Goal: Task Accomplishment & Management: Complete application form

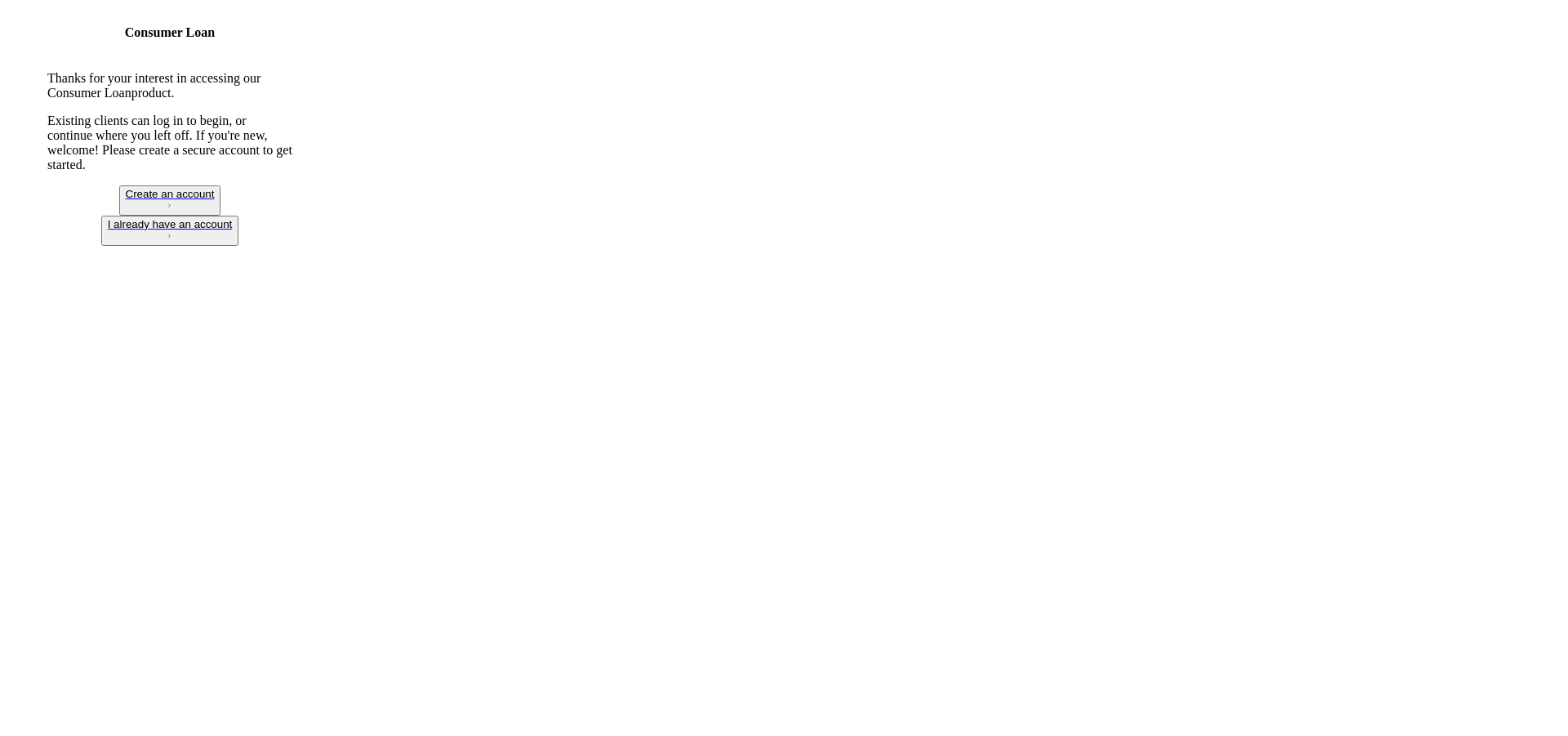
click at [215, 200] on div "Create an account" at bounding box center [170, 194] width 89 height 12
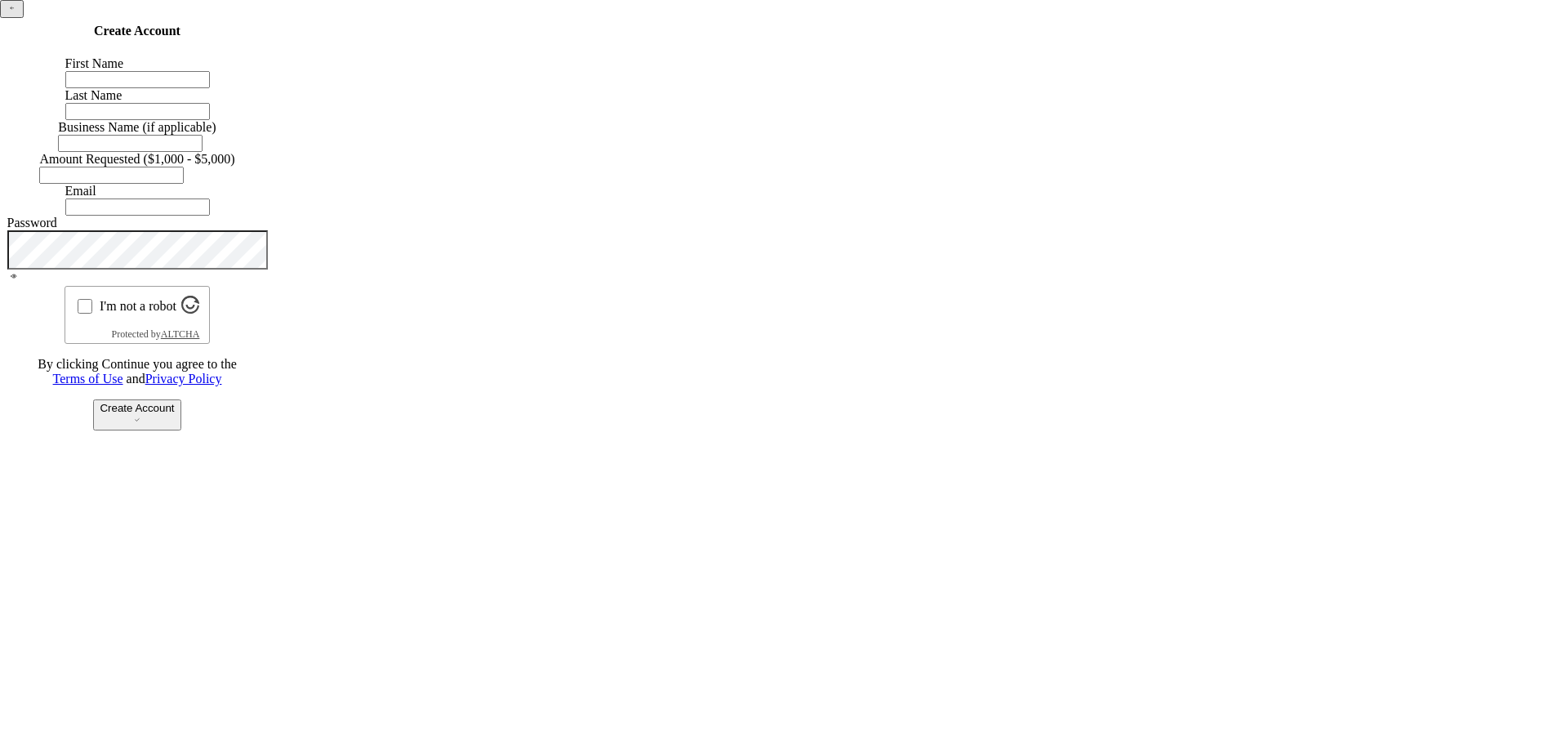
click at [210, 88] on input "First Name" at bounding box center [138, 79] width 145 height 17
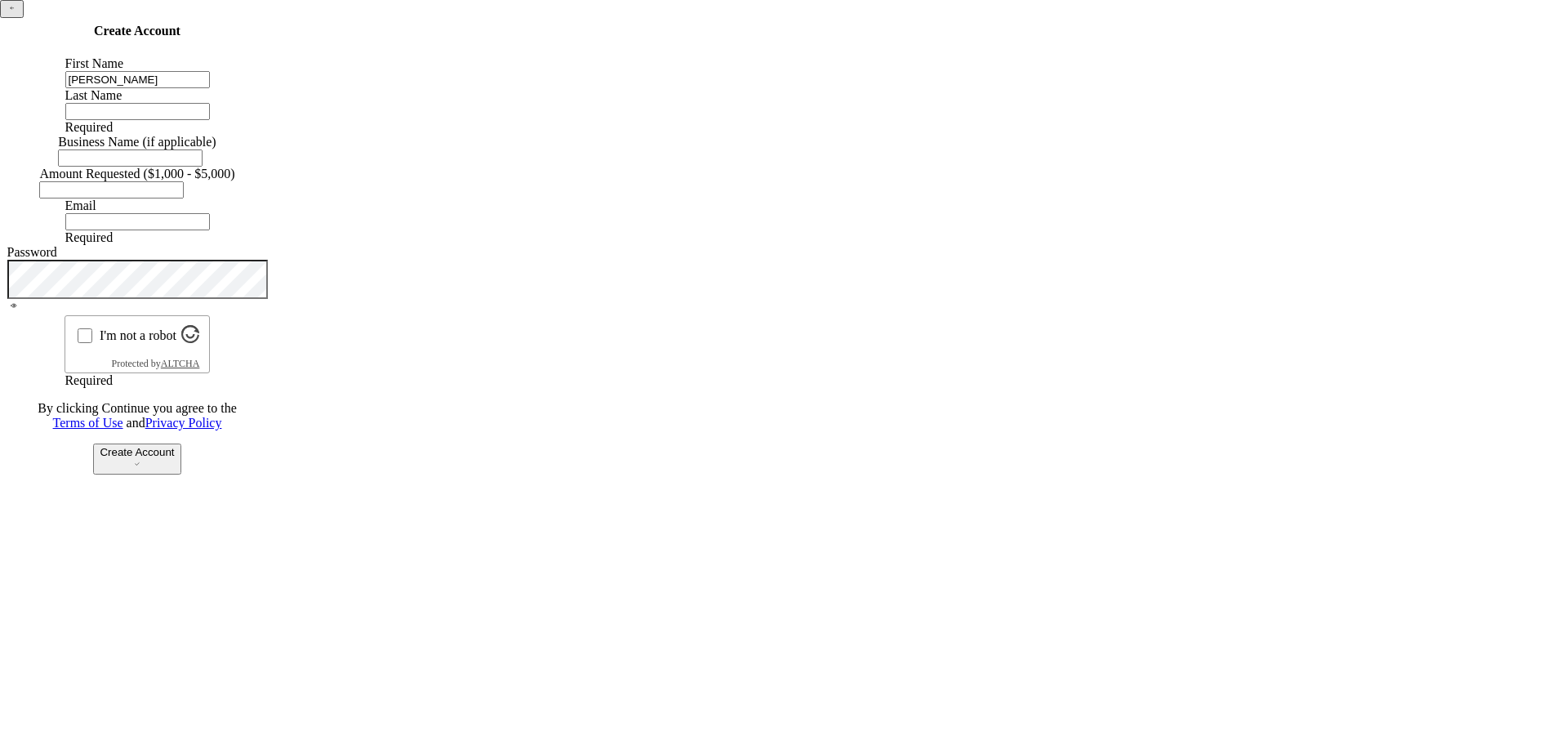
type input "[PERSON_NAME]"
click at [210, 120] on input "Last Name" at bounding box center [138, 111] width 145 height 17
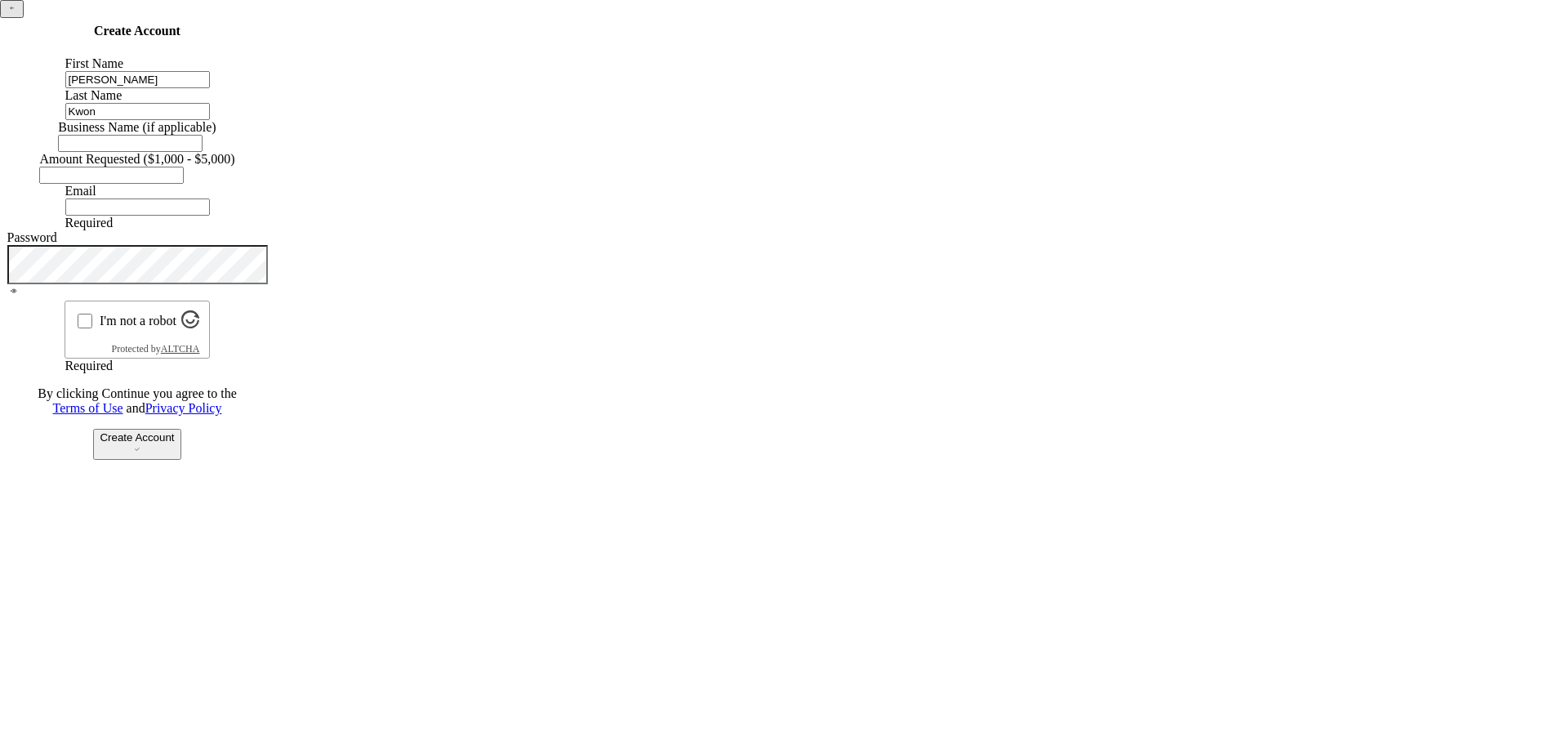
type input "Kwon"
click at [215, 152] on div "Business Name (if applicable)" at bounding box center [136, 135] width 158 height 32
type input "H"
click at [184, 184] on input "Amount Requested ($1,000 - $5,000)" at bounding box center [112, 175] width 145 height 17
type input "$5,000"
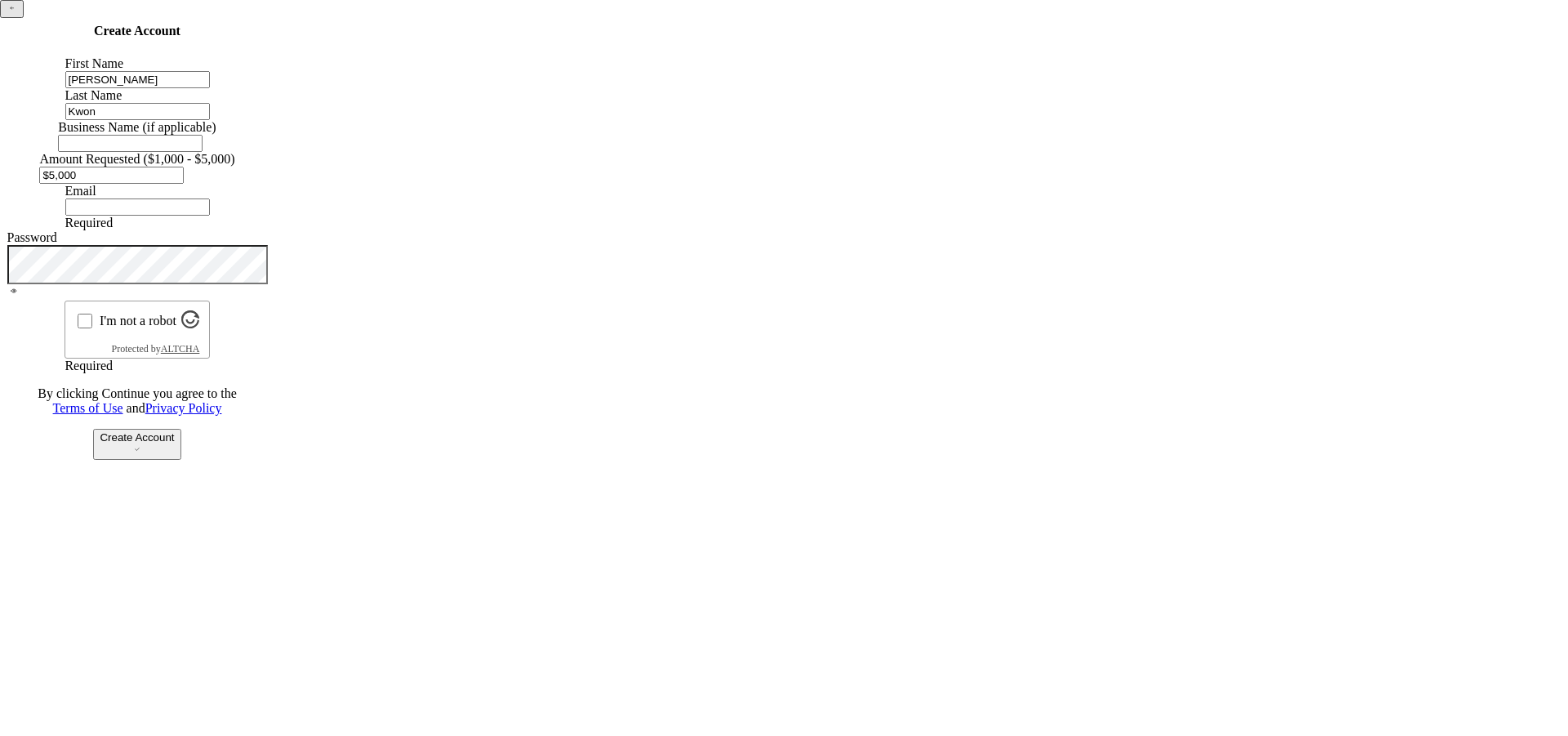
click at [210, 215] on input "Email" at bounding box center [138, 207] width 145 height 17
type input "E"
paste input "[URL][DOMAIN_NAME]"
type input "h"
paste input "[PERSON_NAME][EMAIL_ADDRESS][PERSON_NAME][DOMAIN_NAME]"
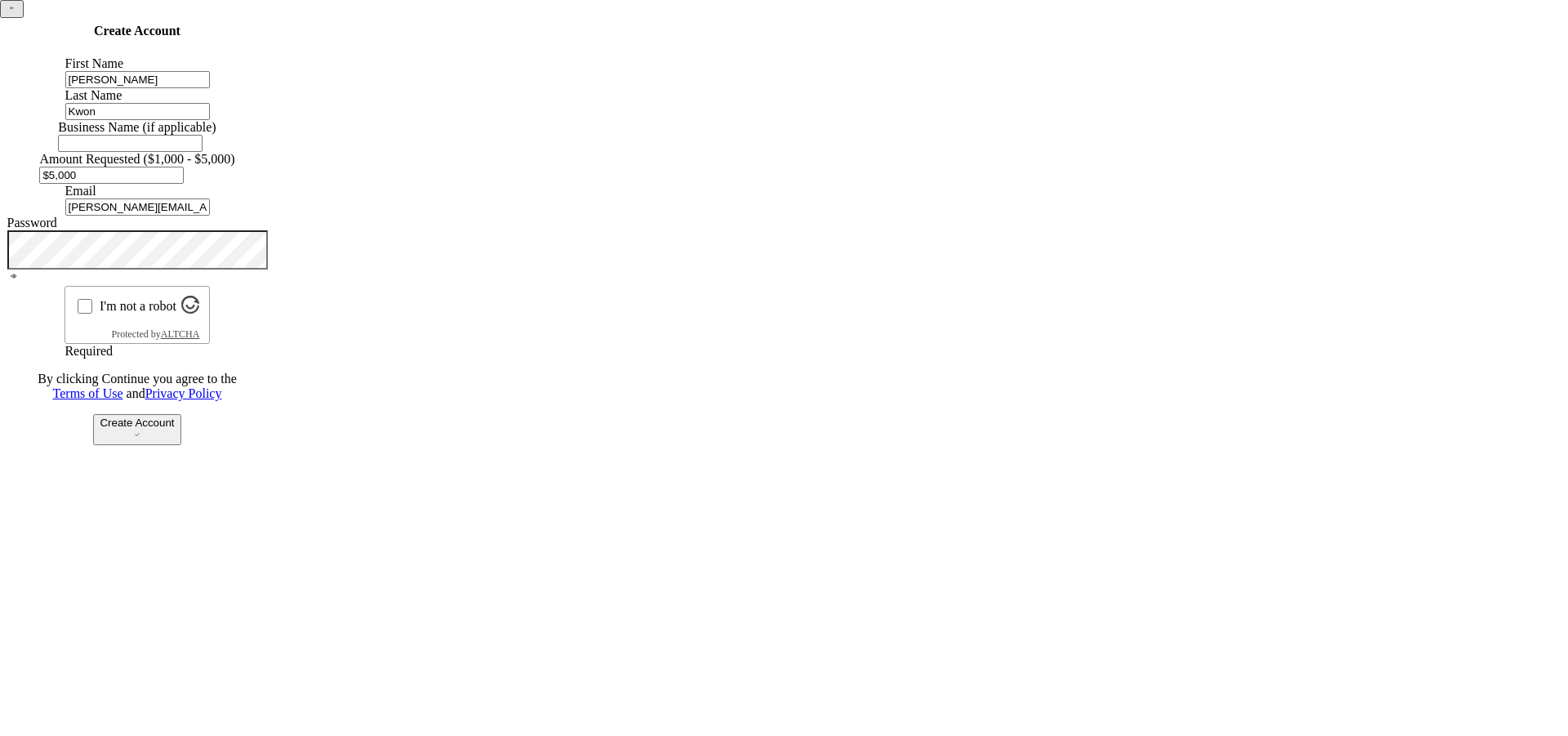
type input "[PERSON_NAME][EMAIL_ADDRESS][PERSON_NAME][DOMAIN_NAME]"
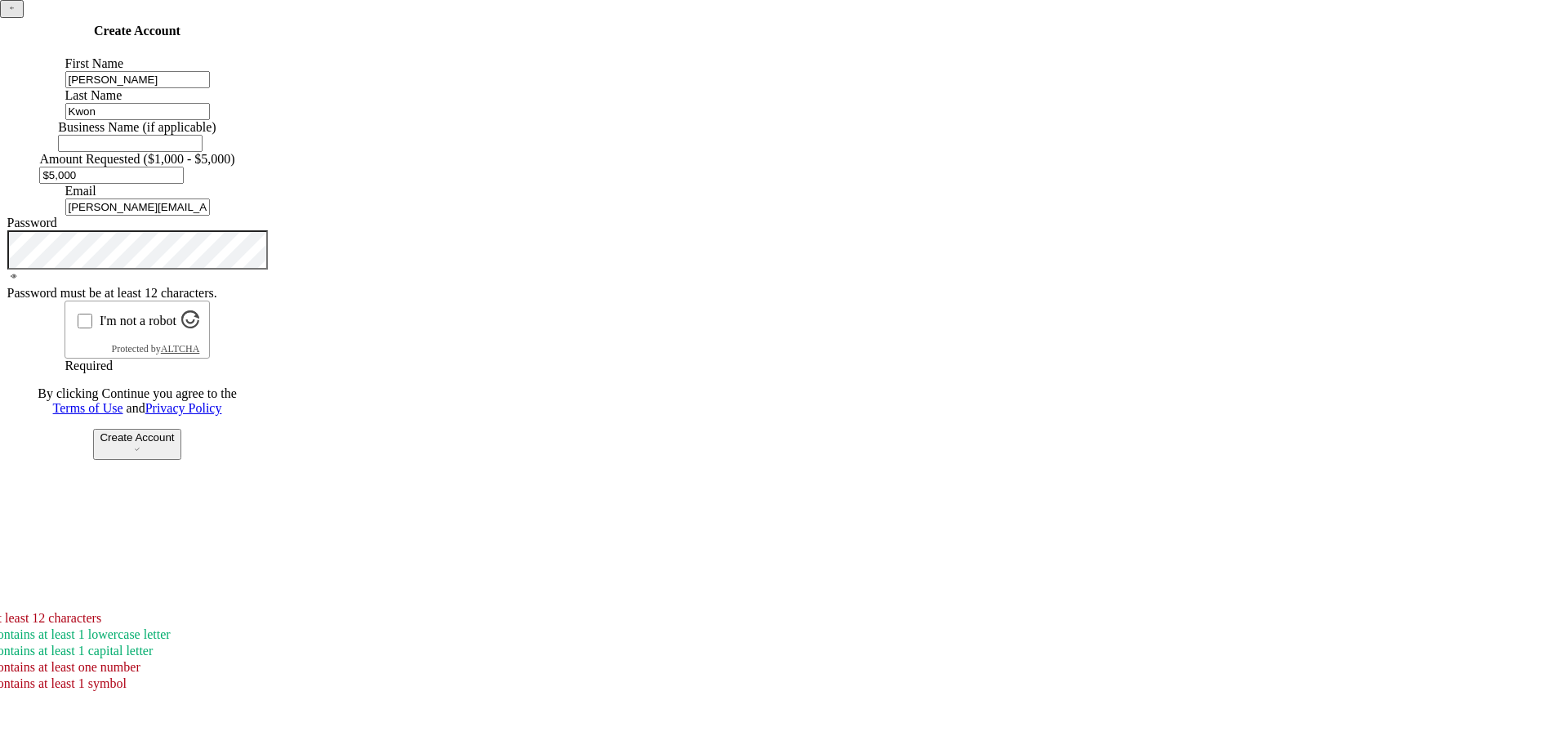
click at [21, 283] on icon at bounding box center [14, 276] width 13 height 13
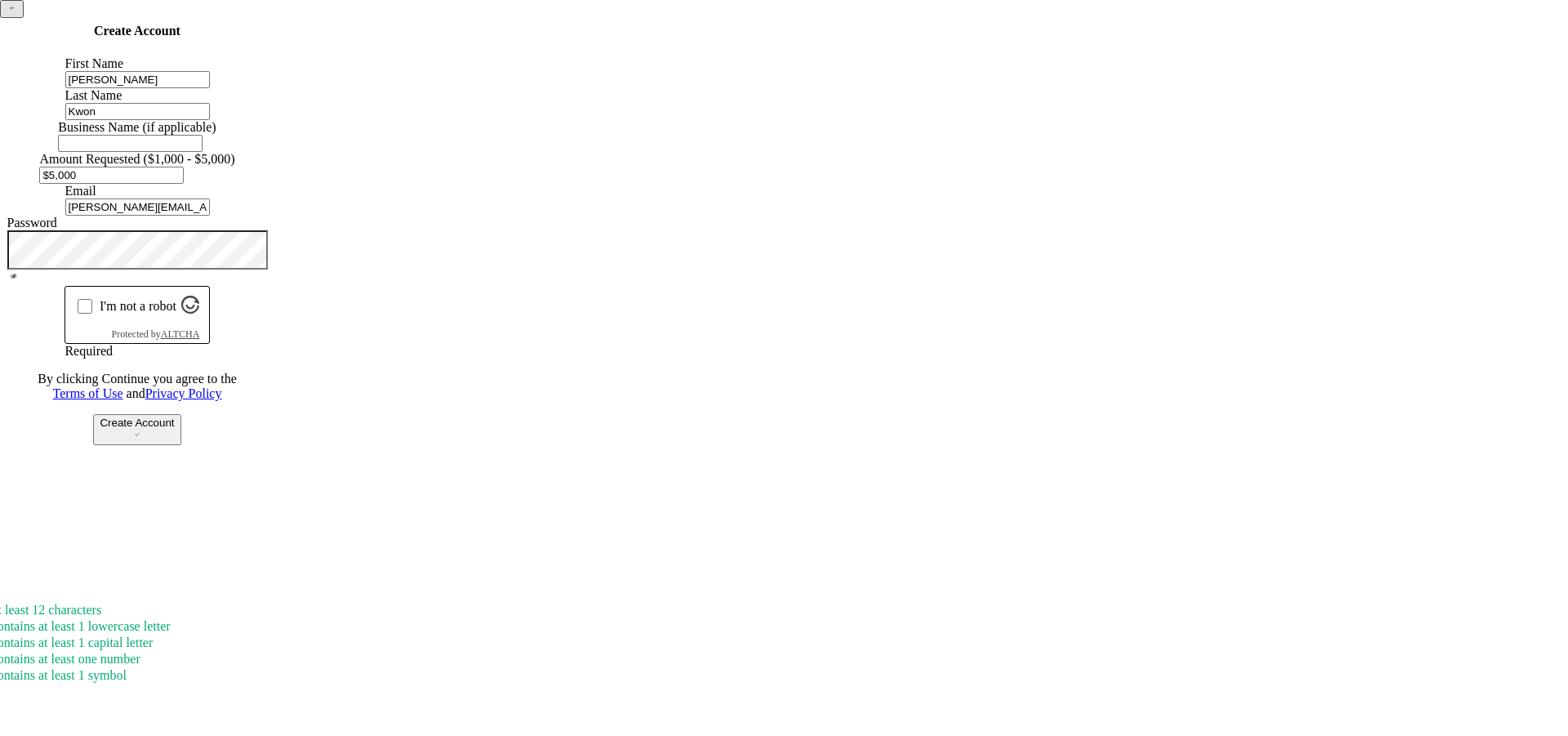
click at [92, 314] on input "I'm not a robot" at bounding box center [84, 306] width 15 height 15
checkbox input "true"
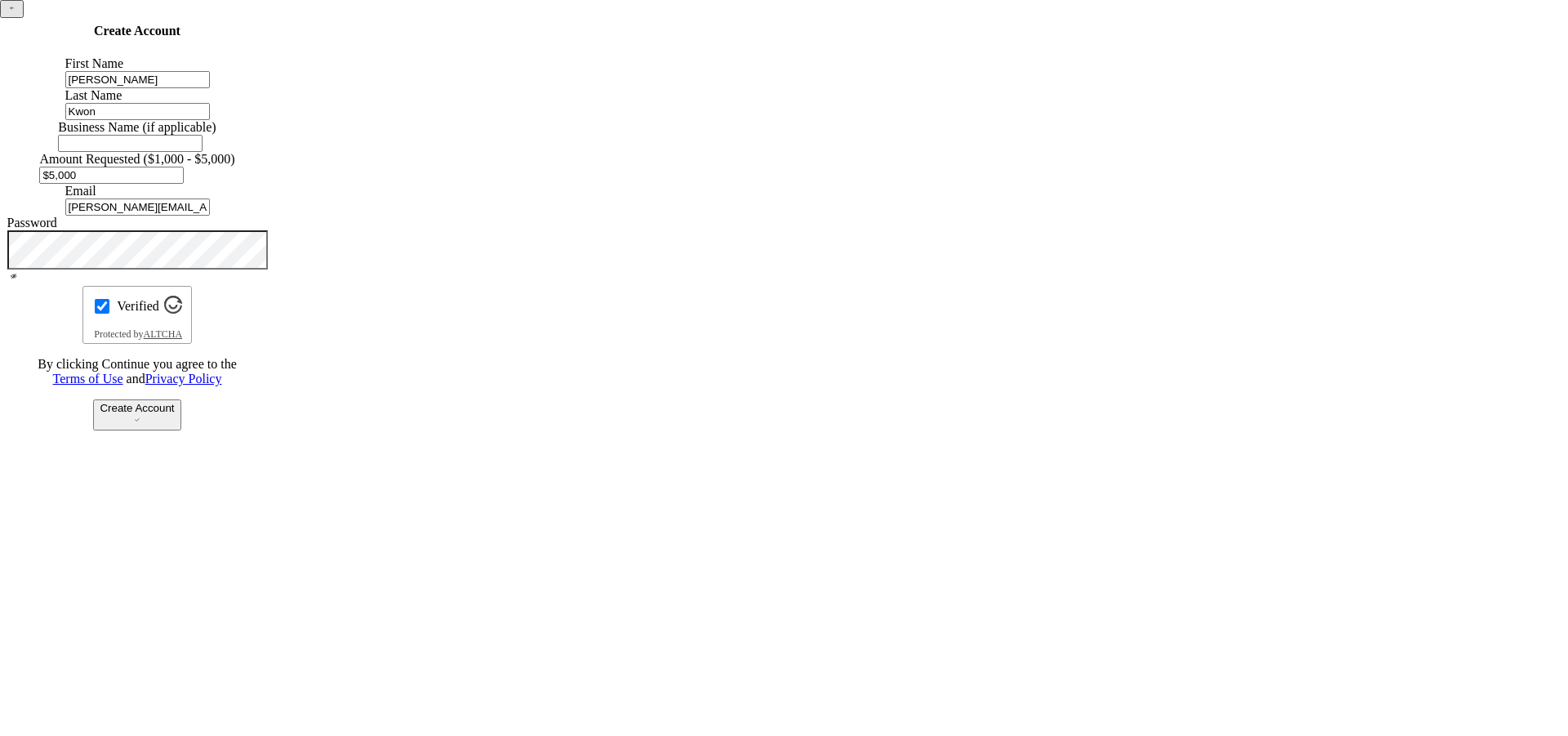
click at [174, 415] on div "Create Account" at bounding box center [137, 408] width 74 height 12
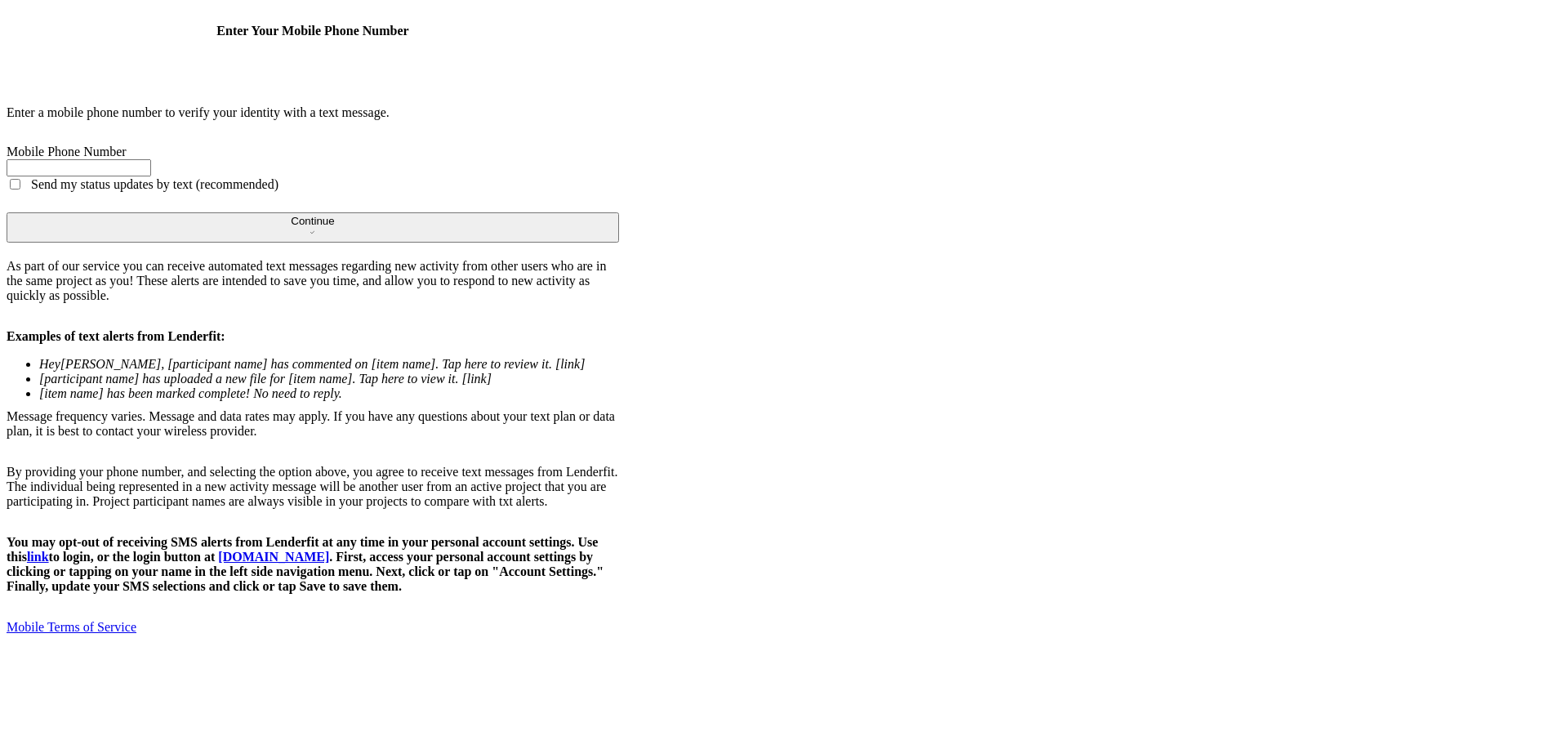
click at [151, 177] on input "Mobile Phone Number" at bounding box center [79, 168] width 145 height 17
type input "[PHONE_NUMBER]"
click at [619, 243] on button "Continue" at bounding box center [313, 227] width 613 height 30
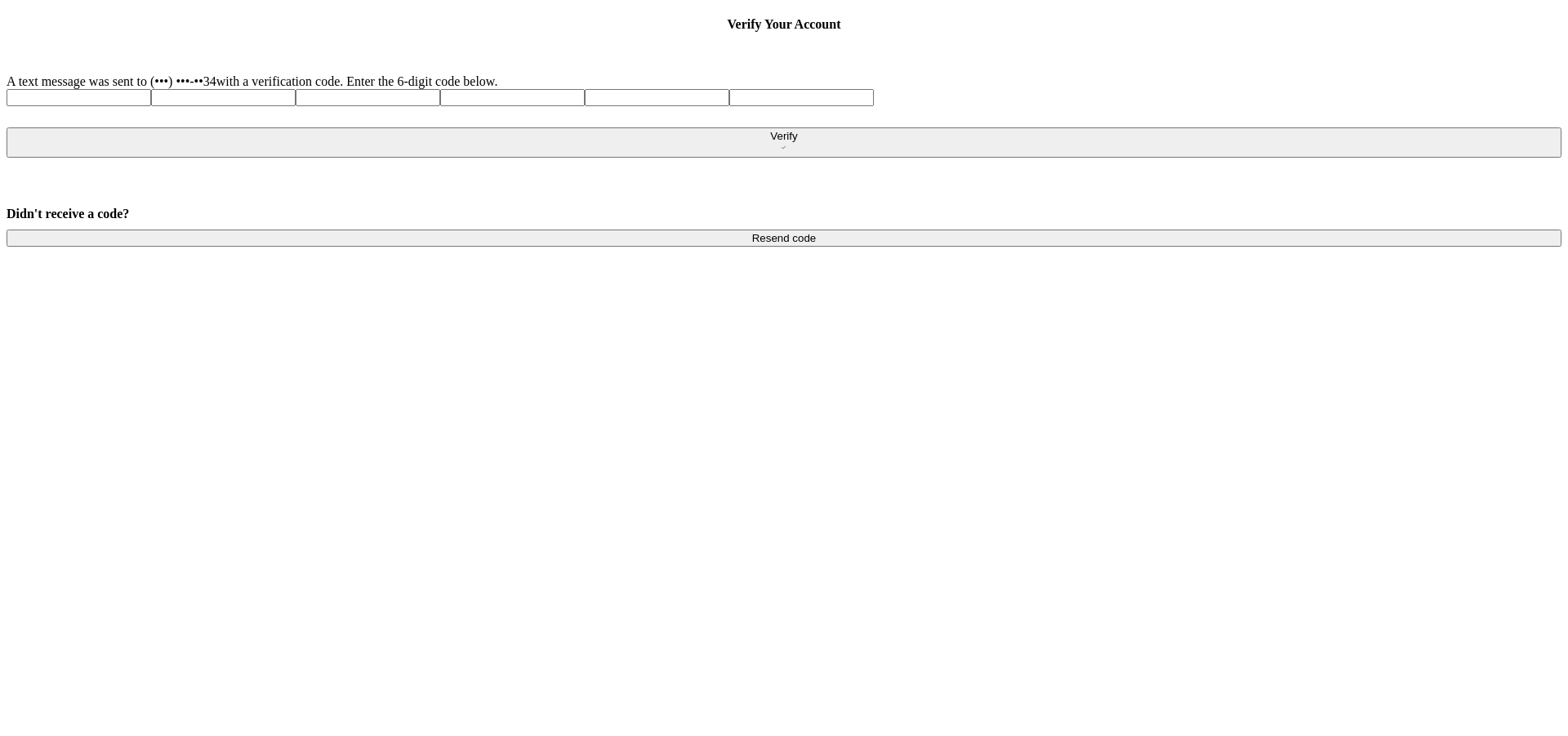
click at [151, 106] on input at bounding box center [79, 97] width 145 height 17
type input "7"
type input "9"
type input "8"
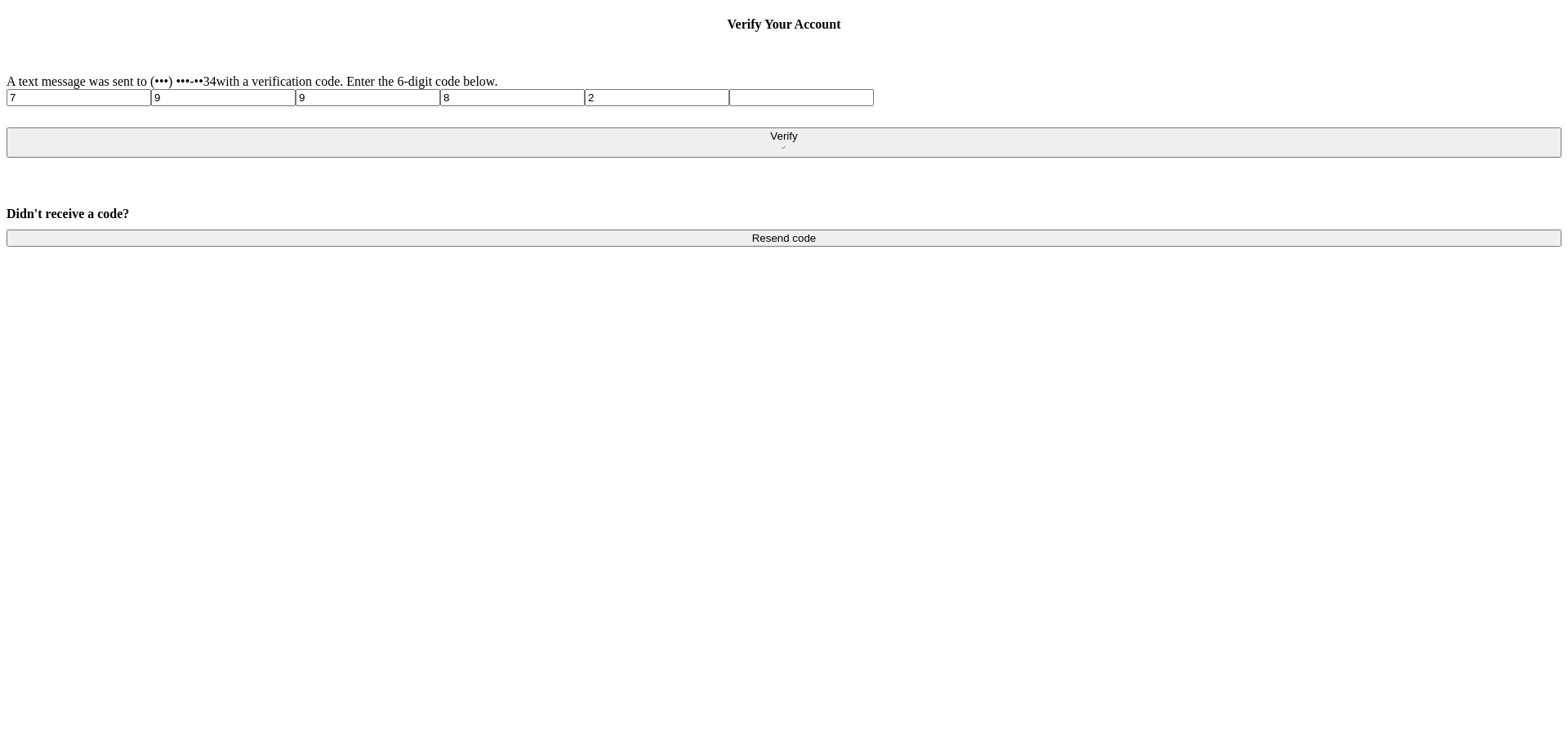
type input "2"
click at [829, 158] on button "Verify" at bounding box center [784, 142] width 1555 height 30
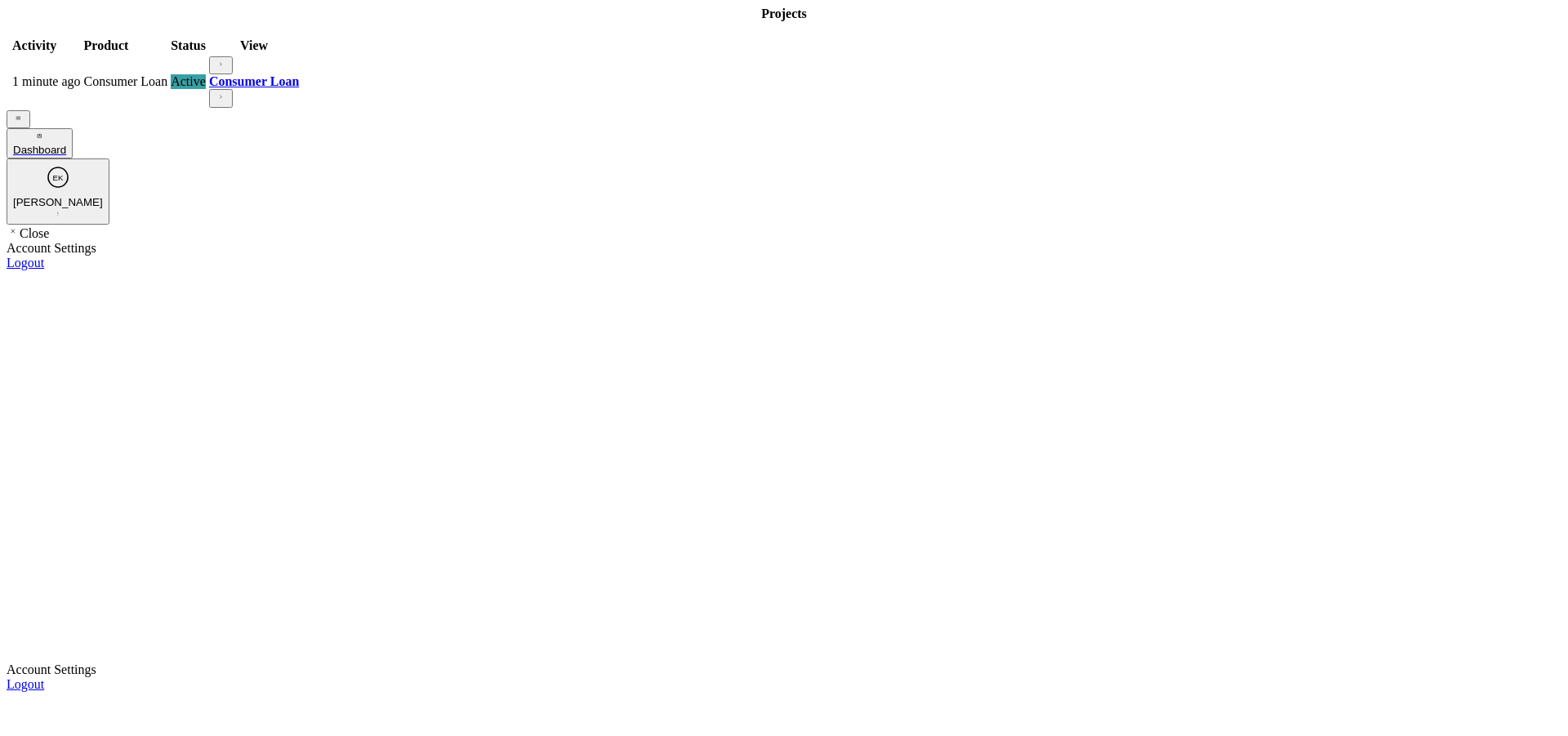
click at [227, 70] on icon "Icon/Navigate" at bounding box center [221, 64] width 10 height 10
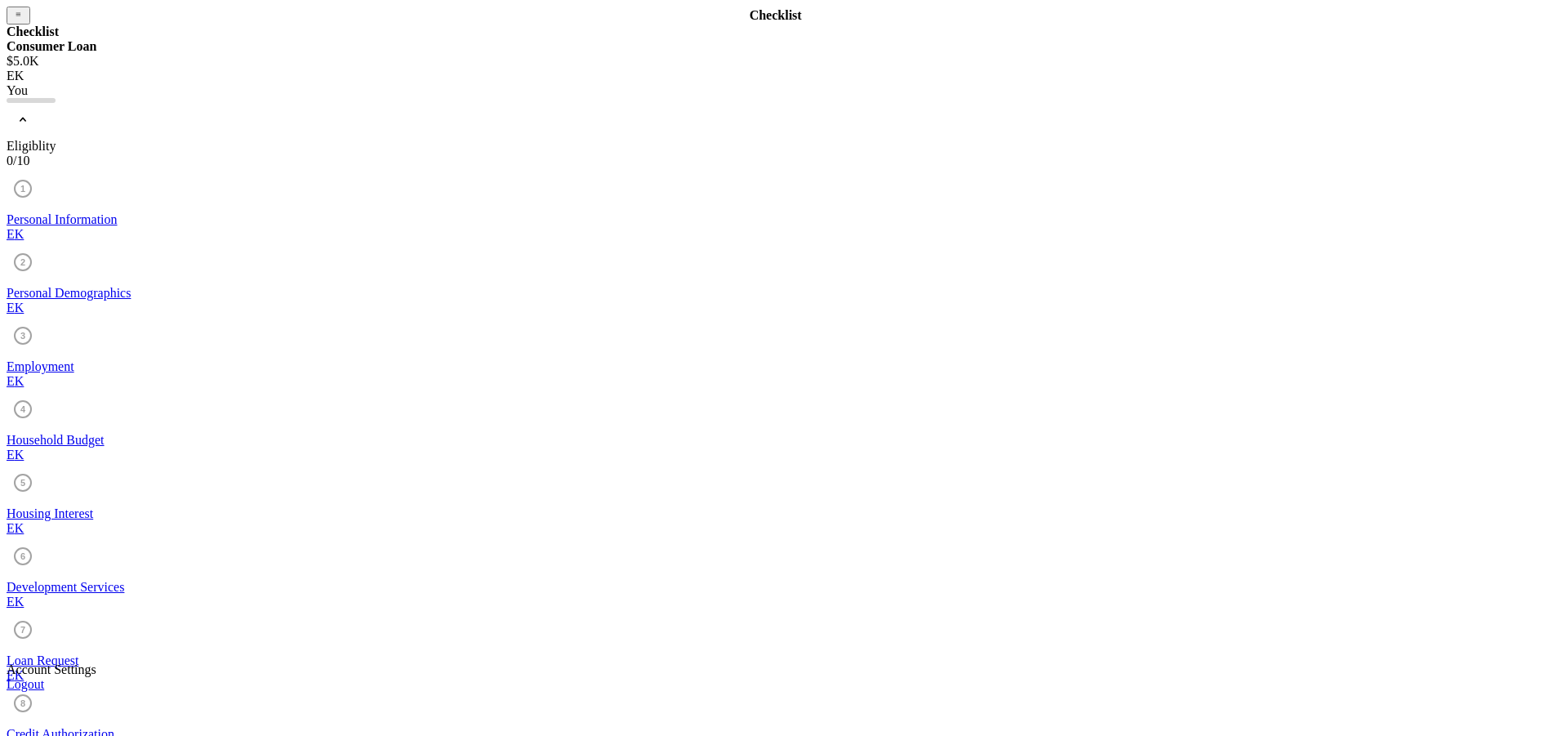
click at [190, 212] on div "Personal Information" at bounding box center [784, 219] width 1555 height 15
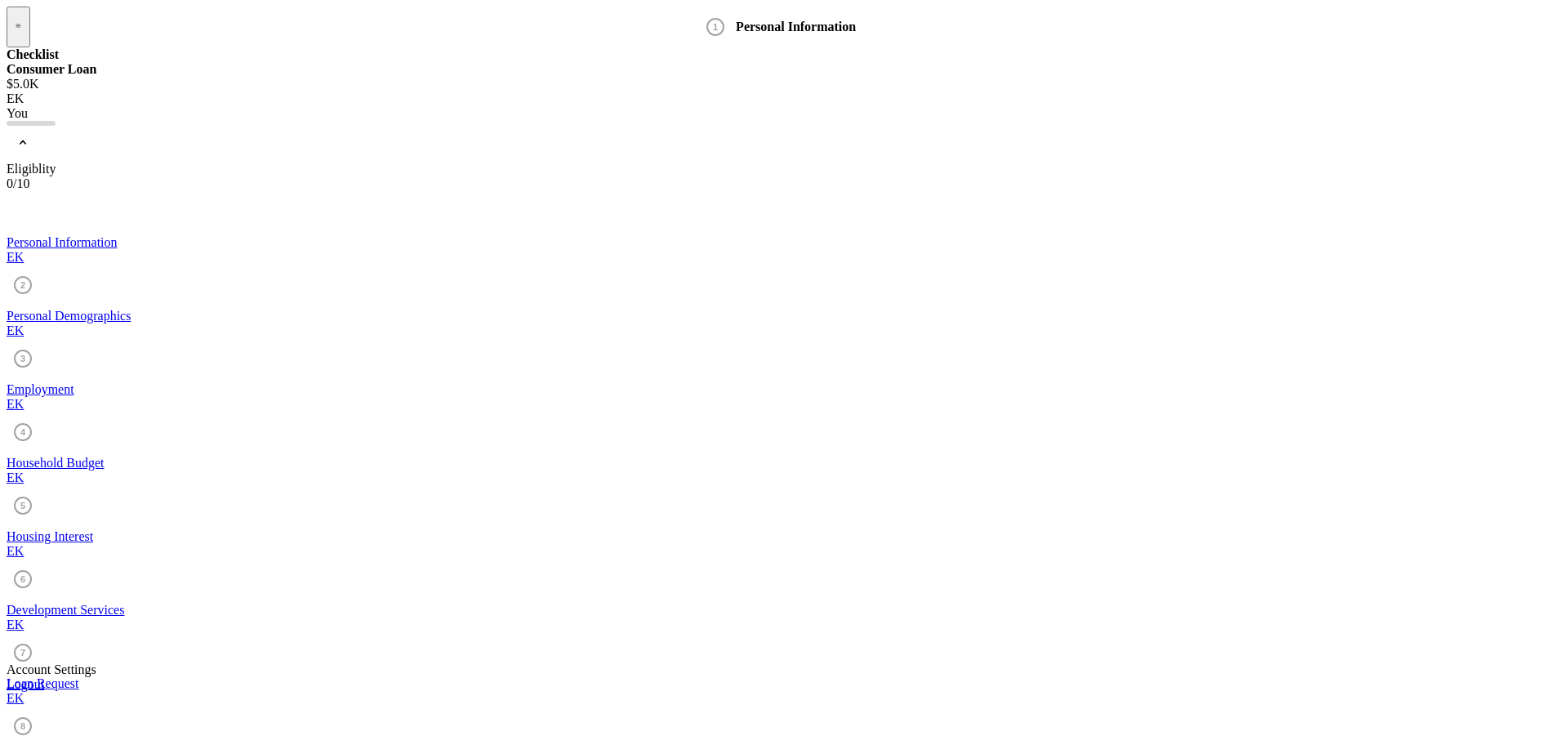
type input "E"
type input "Surveillance"
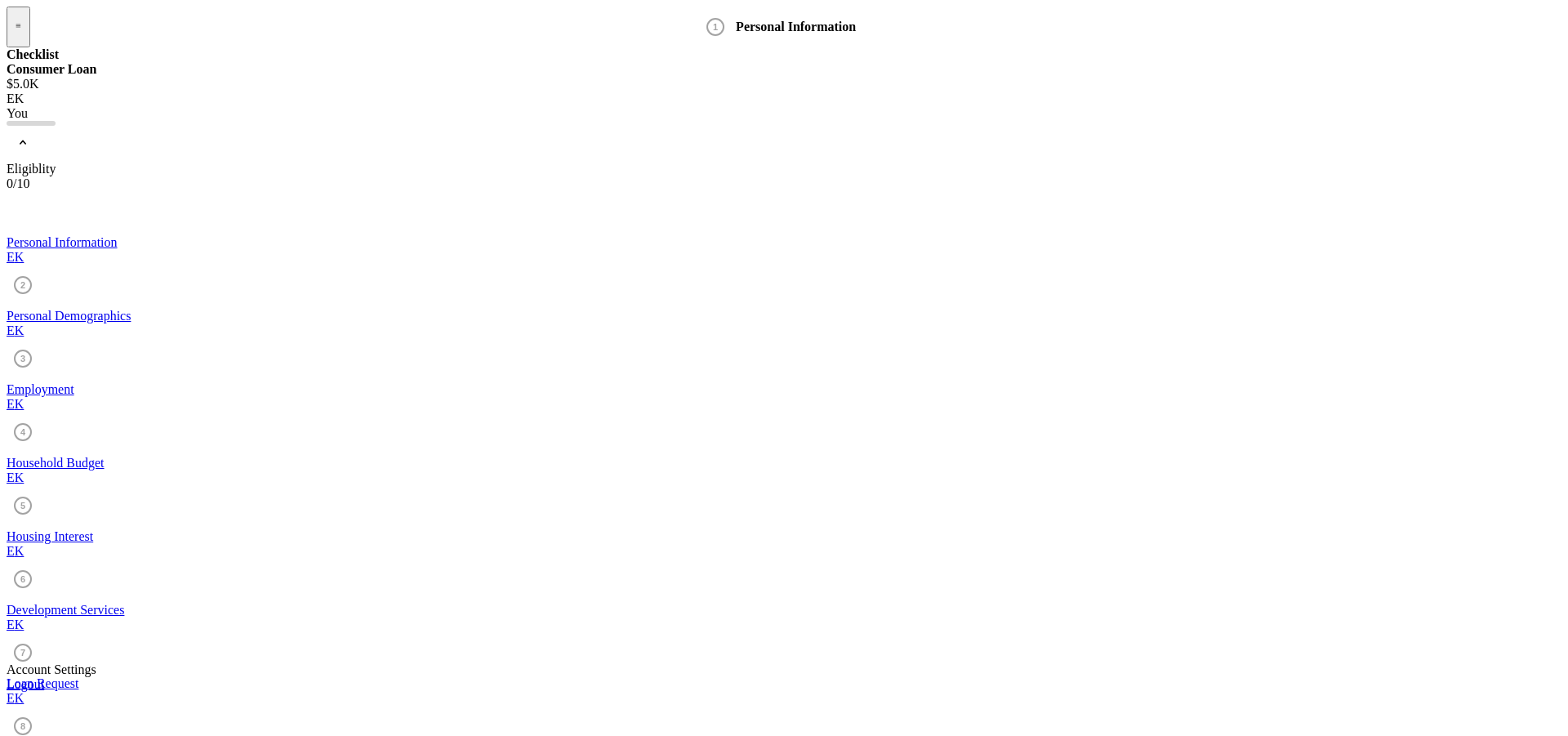
type input "[DATE]"
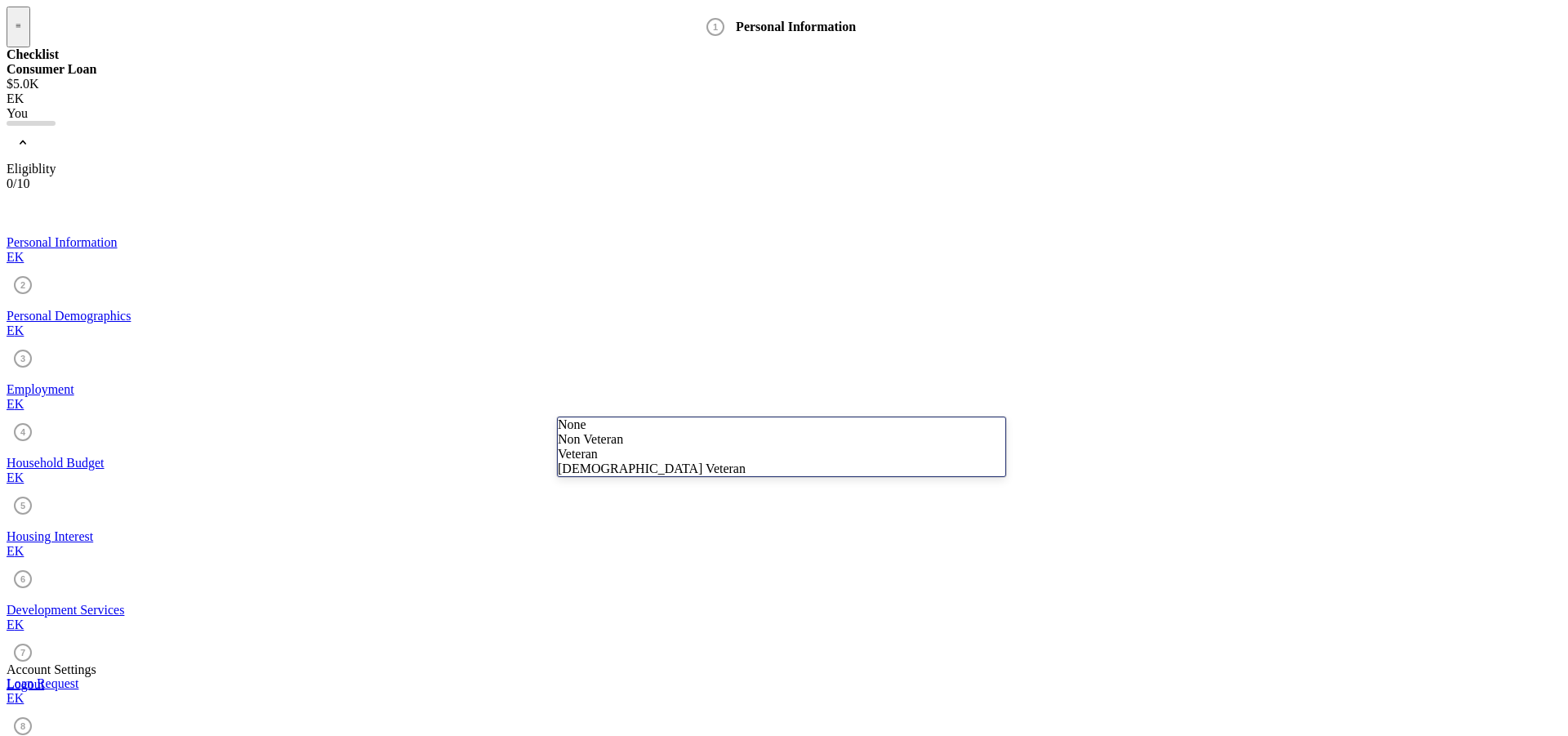
click at [626, 433] on div "None" at bounding box center [782, 424] width 448 height 15
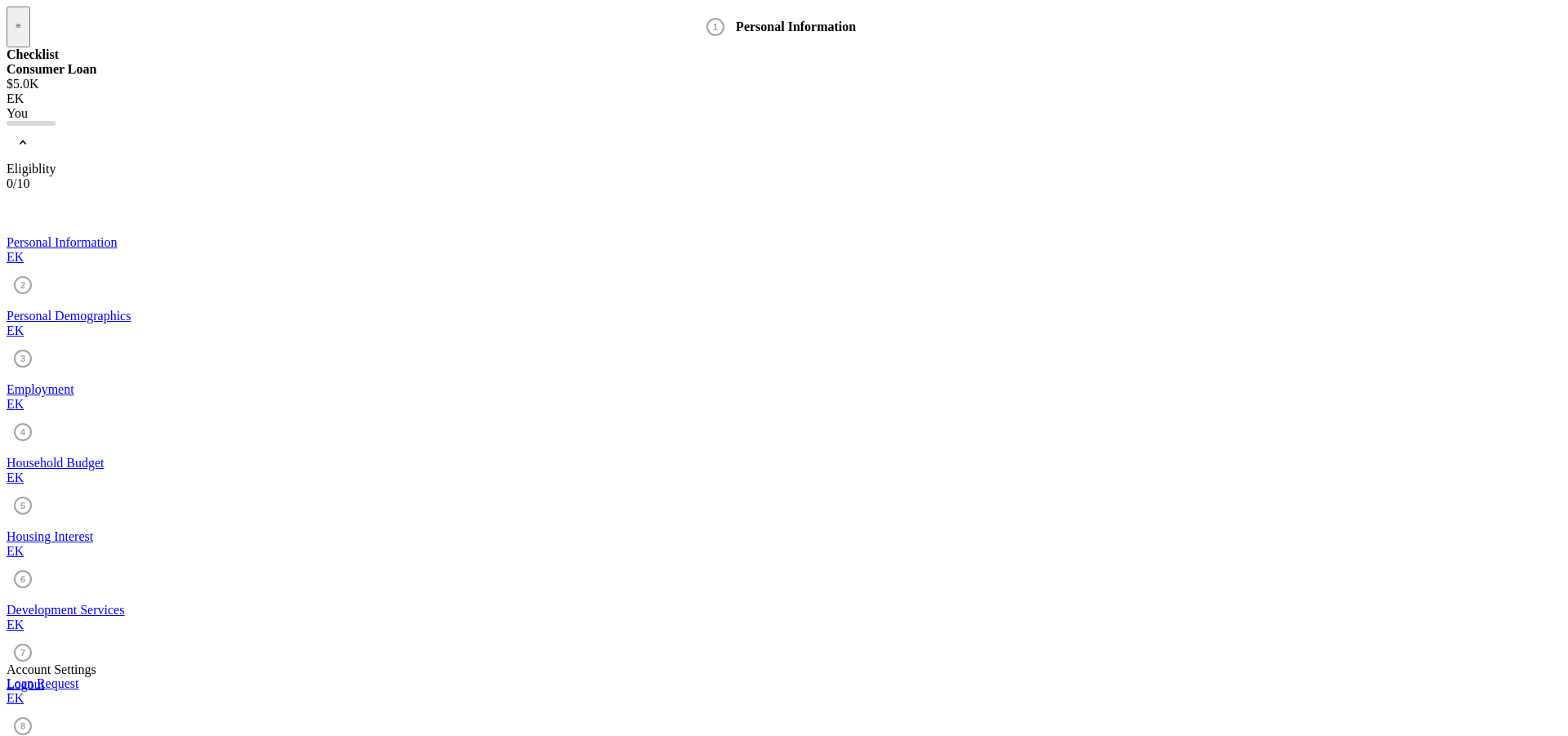
scroll to position [77, 0]
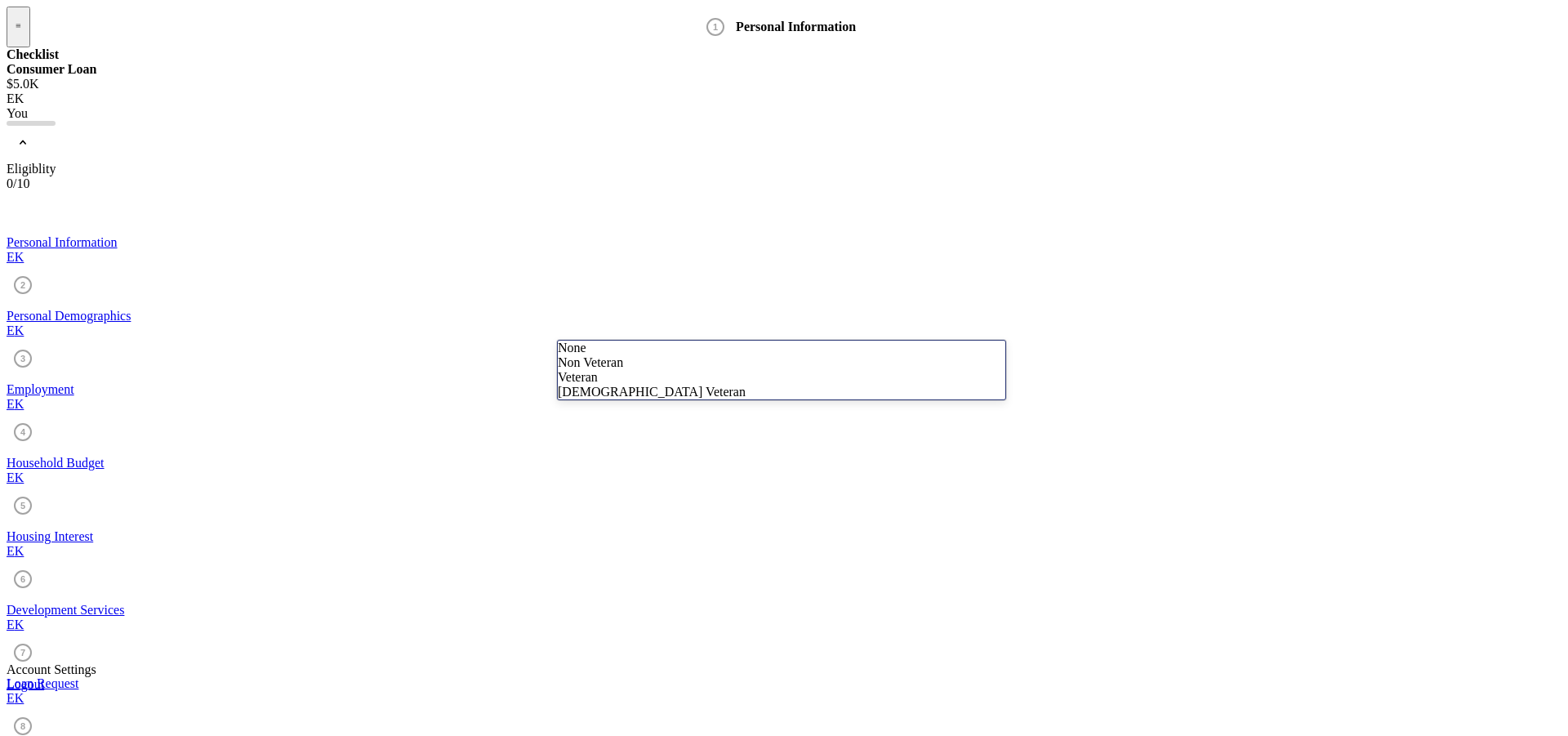
click at [647, 370] on div "Non Veteran" at bounding box center [782, 362] width 448 height 15
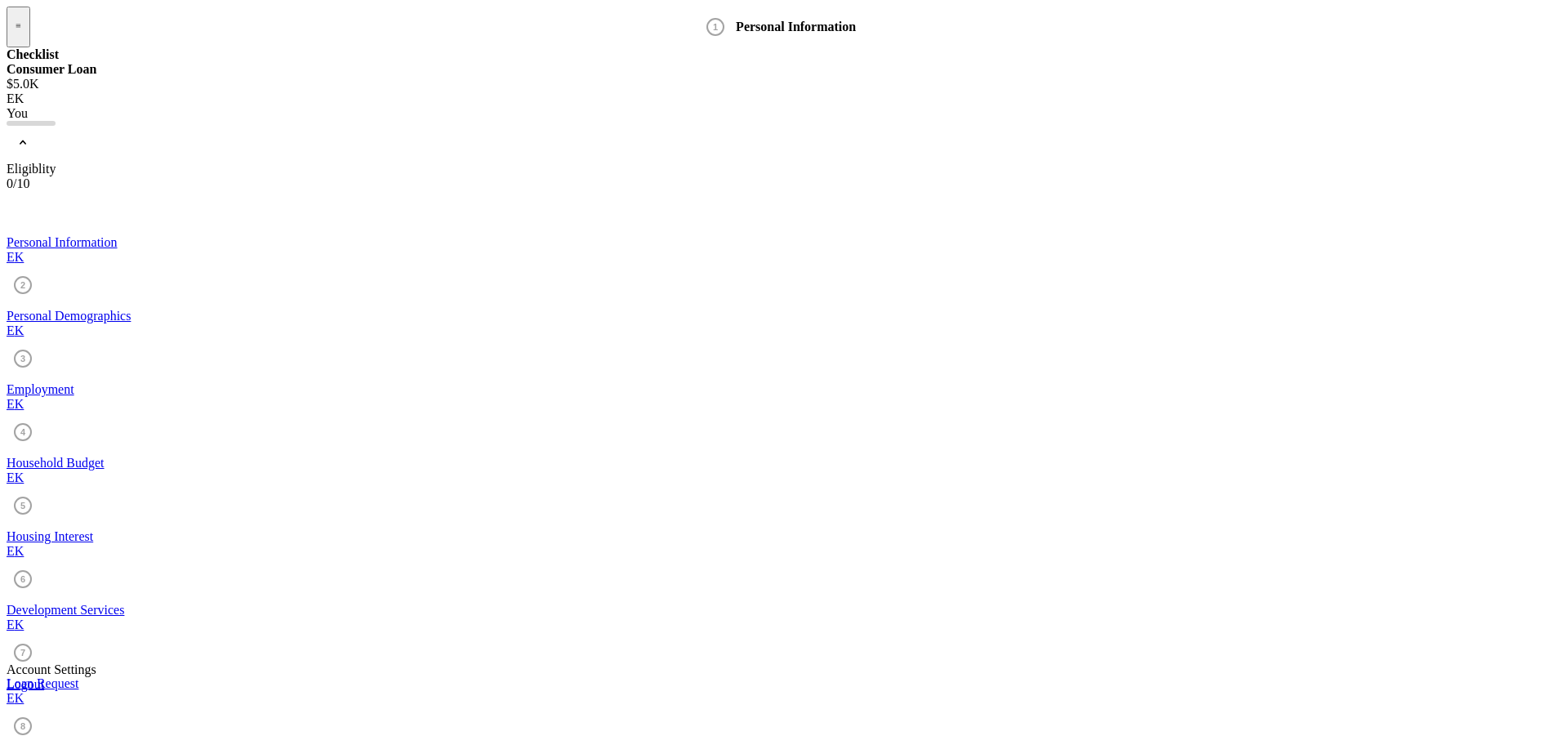
type input "w"
type input "[GEOGRAPHIC_DATA]"
type input "Bowler"
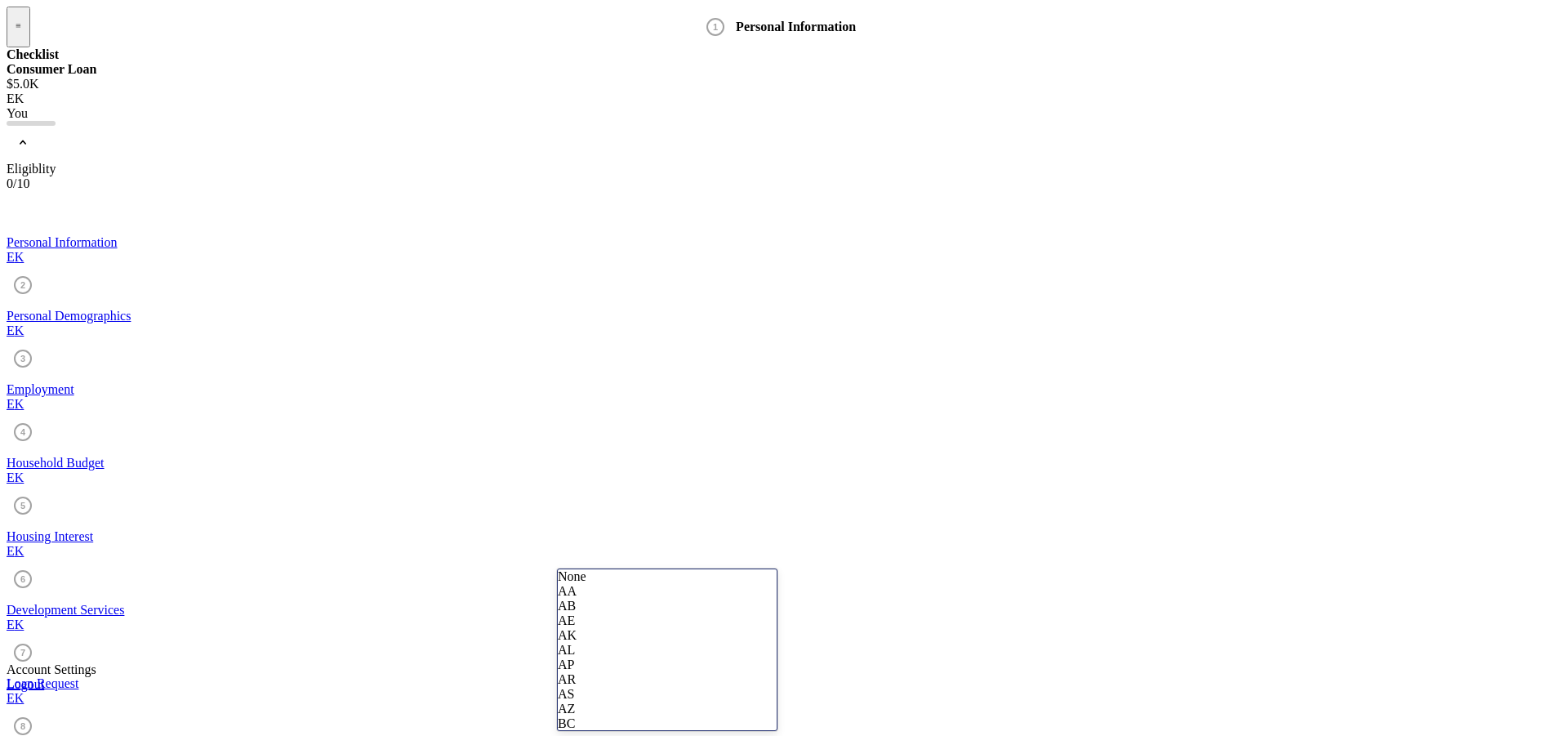
click at [649, 671] on div "WI" at bounding box center [668, 678] width 219 height 15
type input "54416"
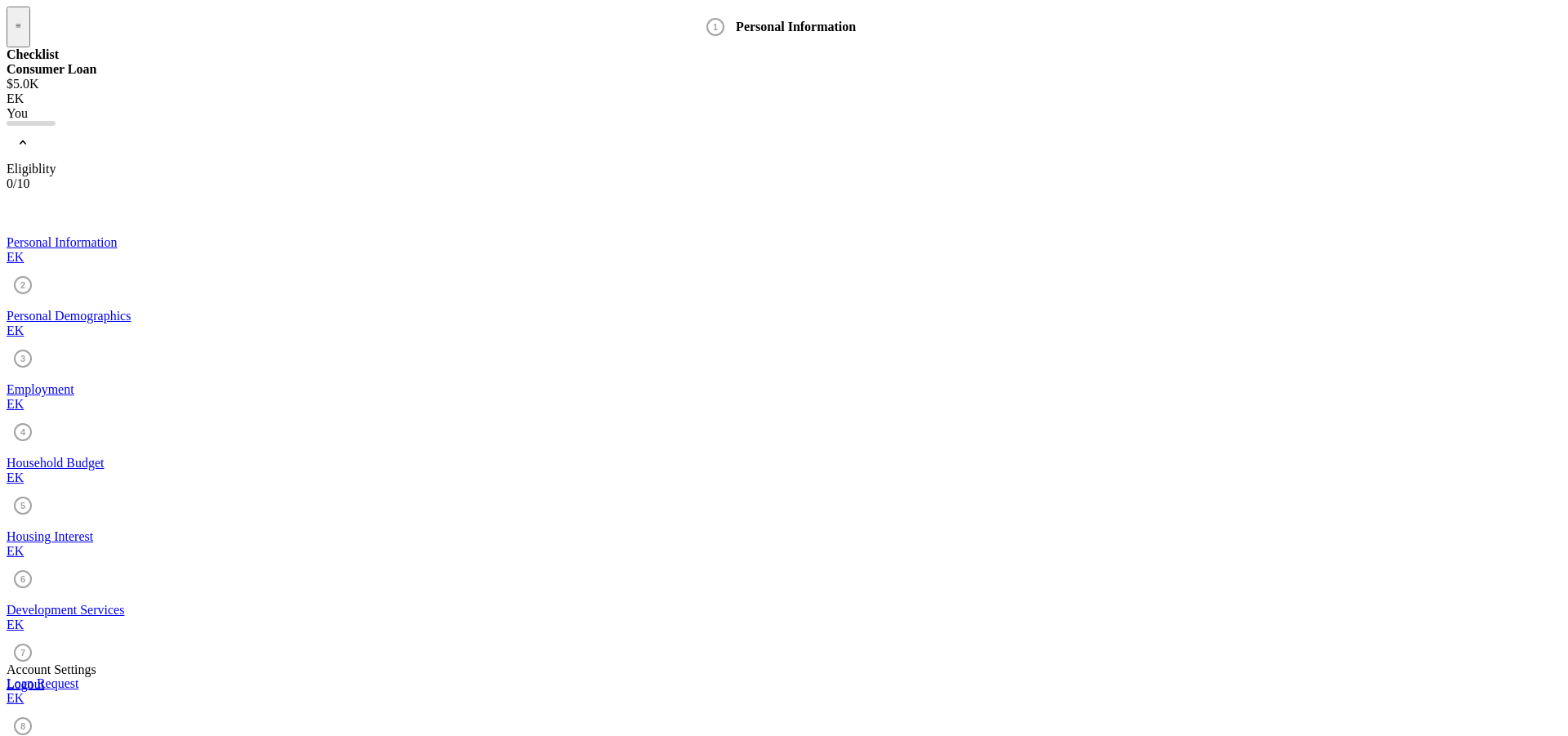
type input "Shawano"
click at [149, 309] on div "Personal Demographics" at bounding box center [784, 315] width 1555 height 15
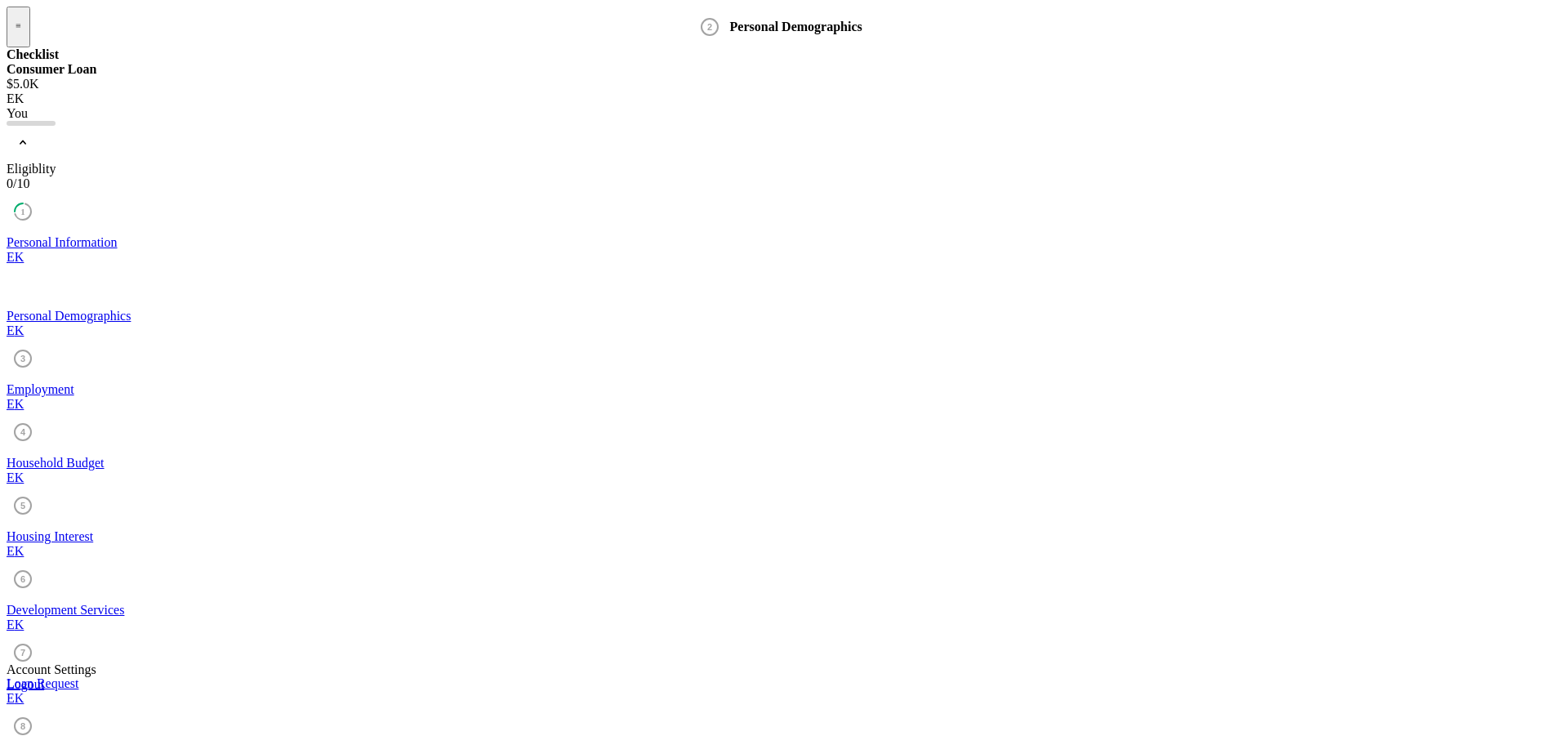
scroll to position [899, 0]
type input "2"
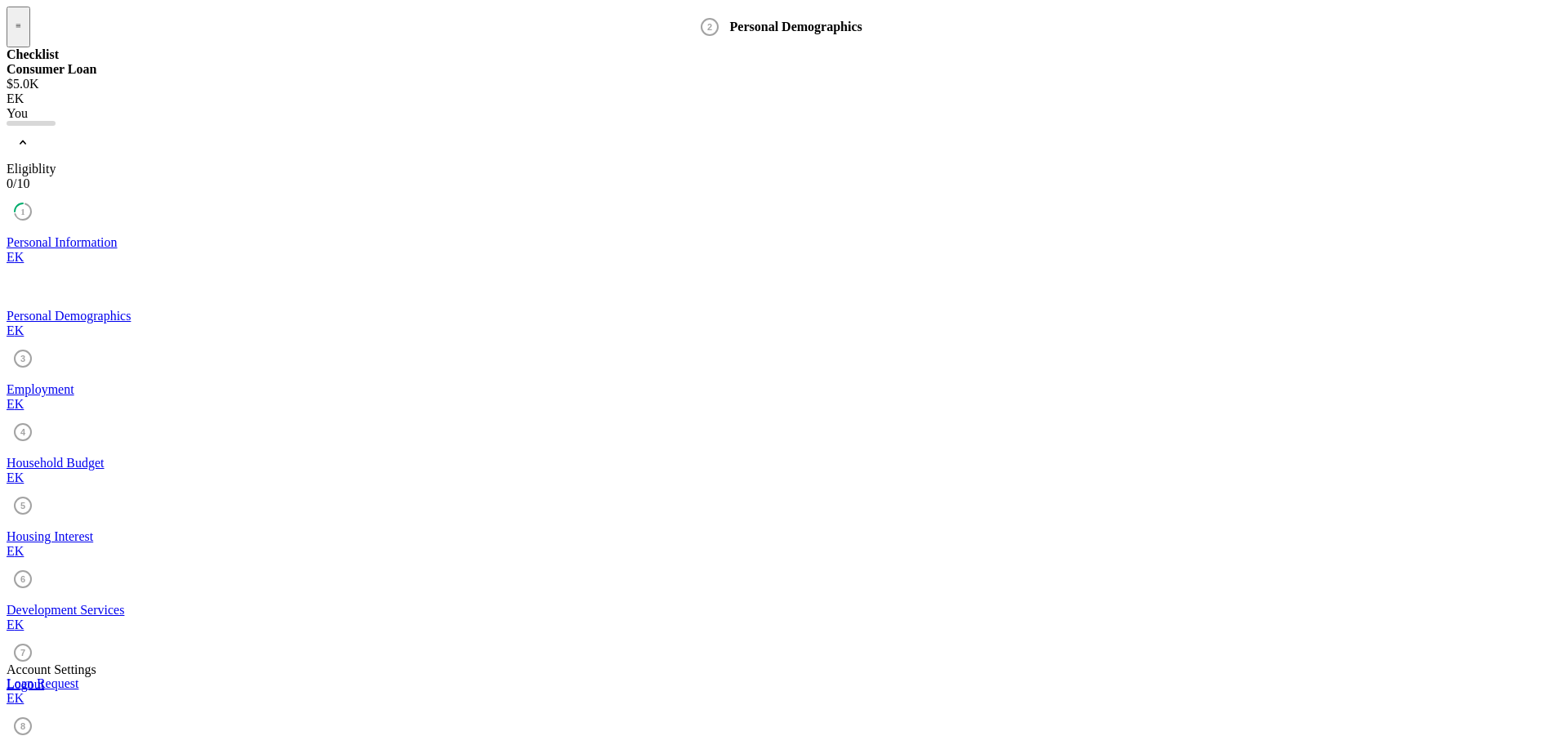
drag, startPoint x: 667, startPoint y: 608, endPoint x: 656, endPoint y: 608, distance: 11.0
type input "Ho-Chunk"
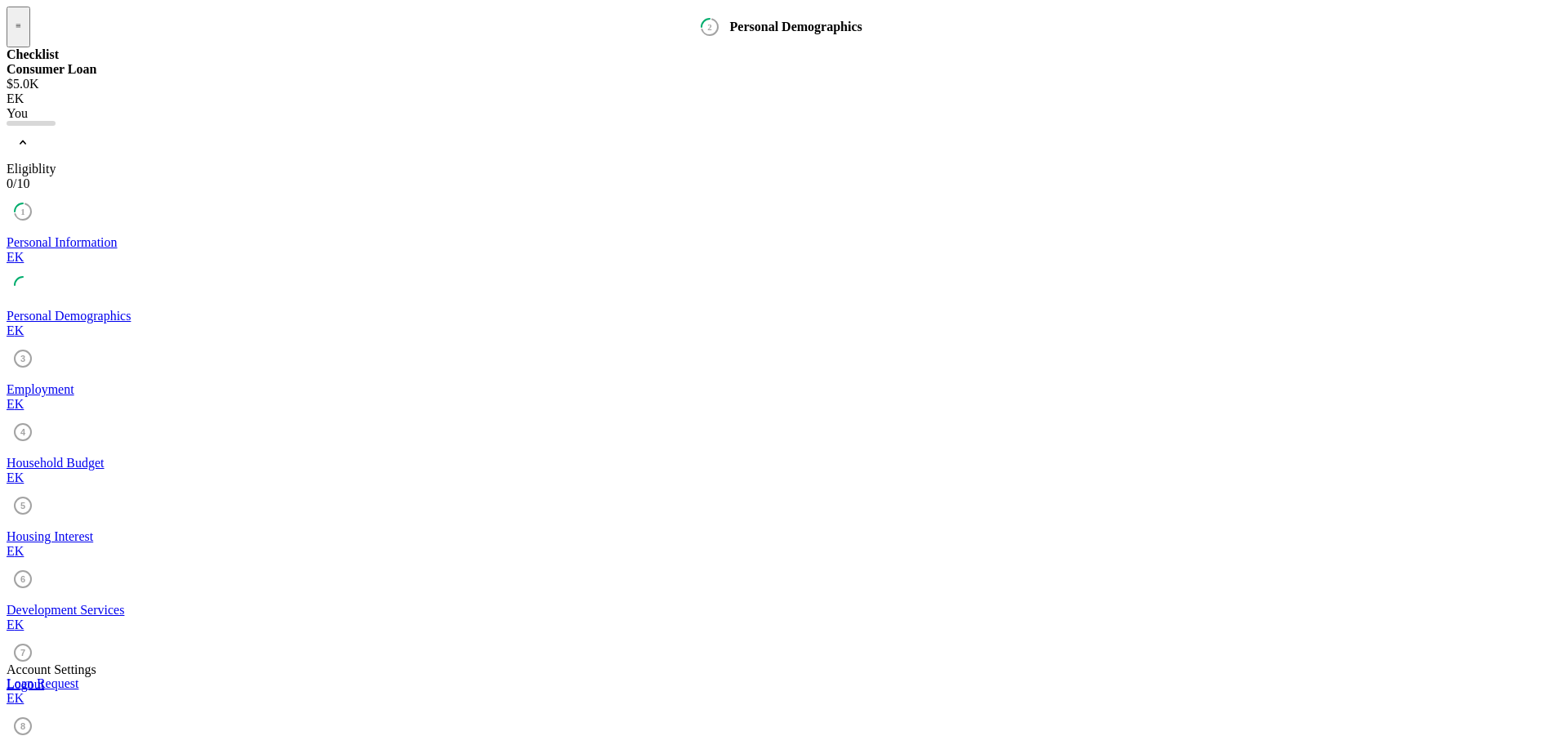
click at [126, 383] on div "Employment" at bounding box center [784, 390] width 1555 height 15
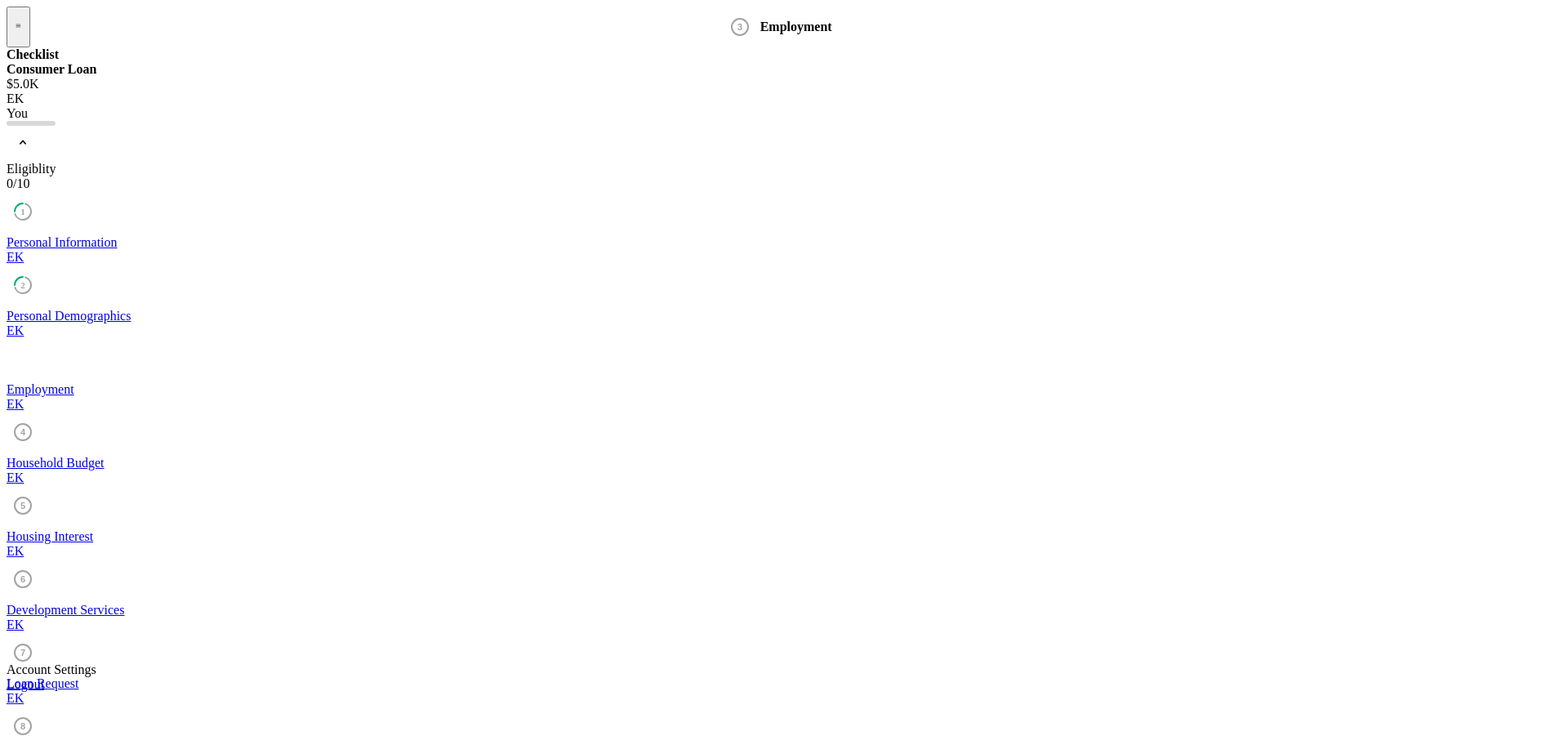
scroll to position [164, 0]
type textarea "working fulltime"
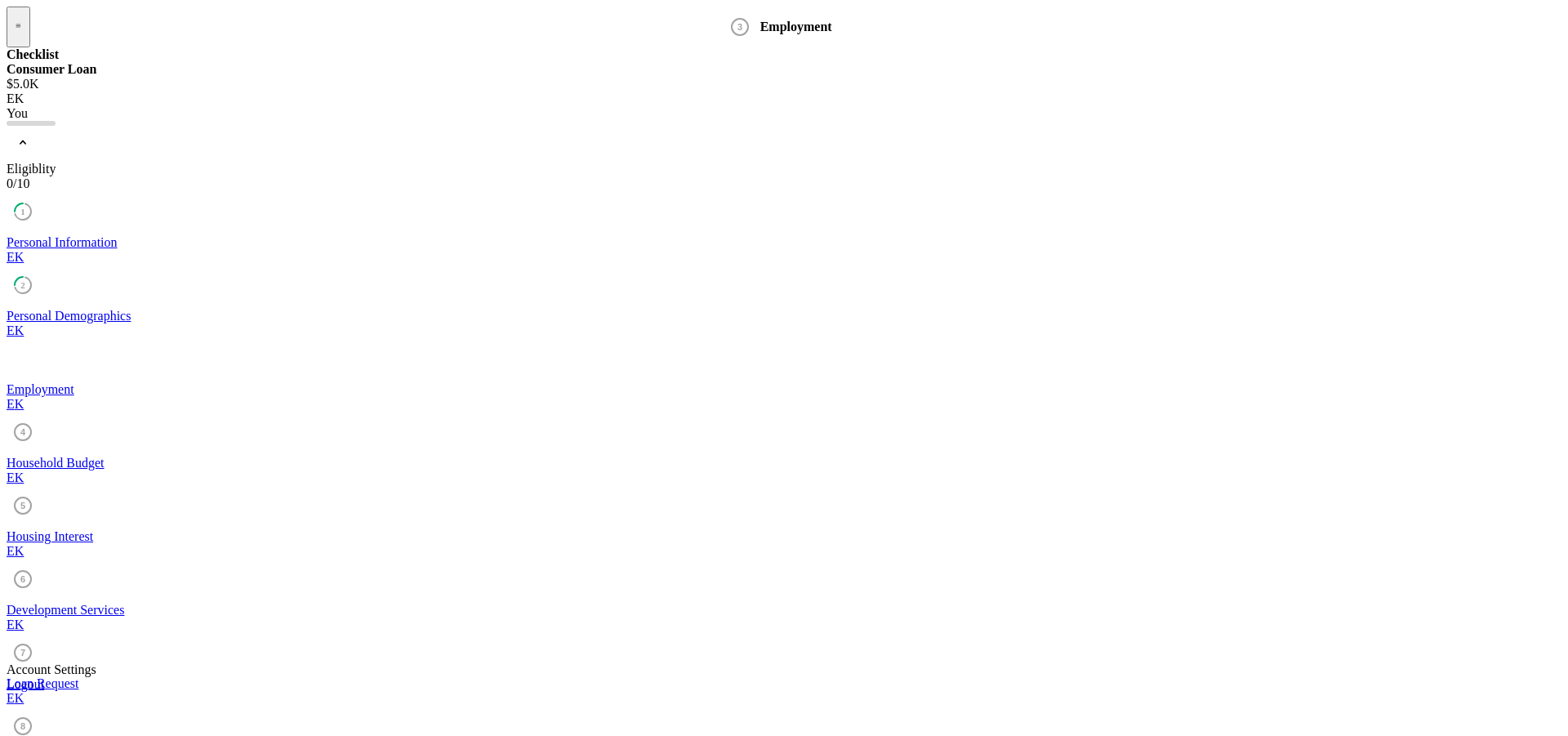
type input "6 months"
type input "Ho-Chunk [PERSON_NAME]"
type input "32146"
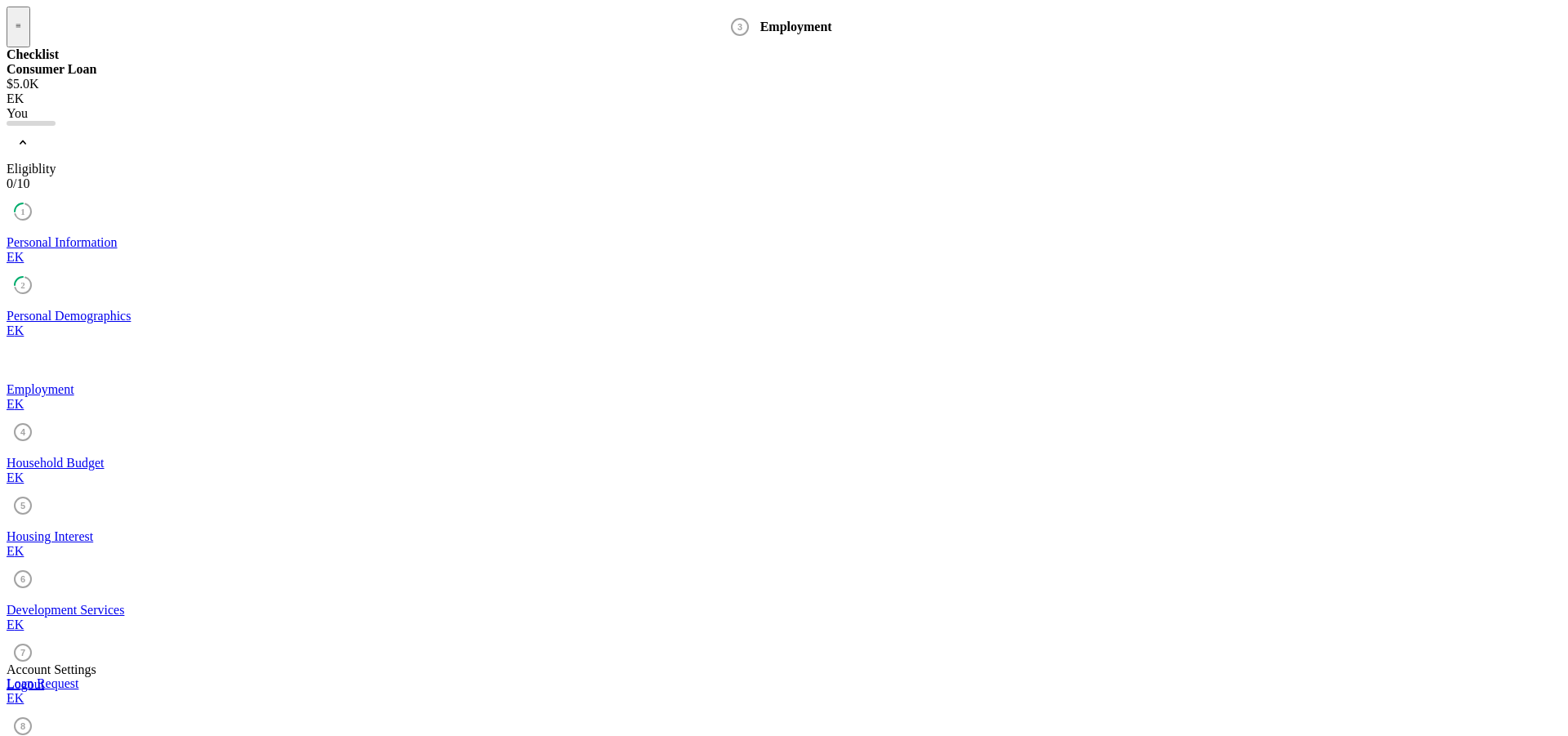
click at [171, 441] on link "Household Budget 4 Household Budget E K" at bounding box center [784, 463] width 1555 height 44
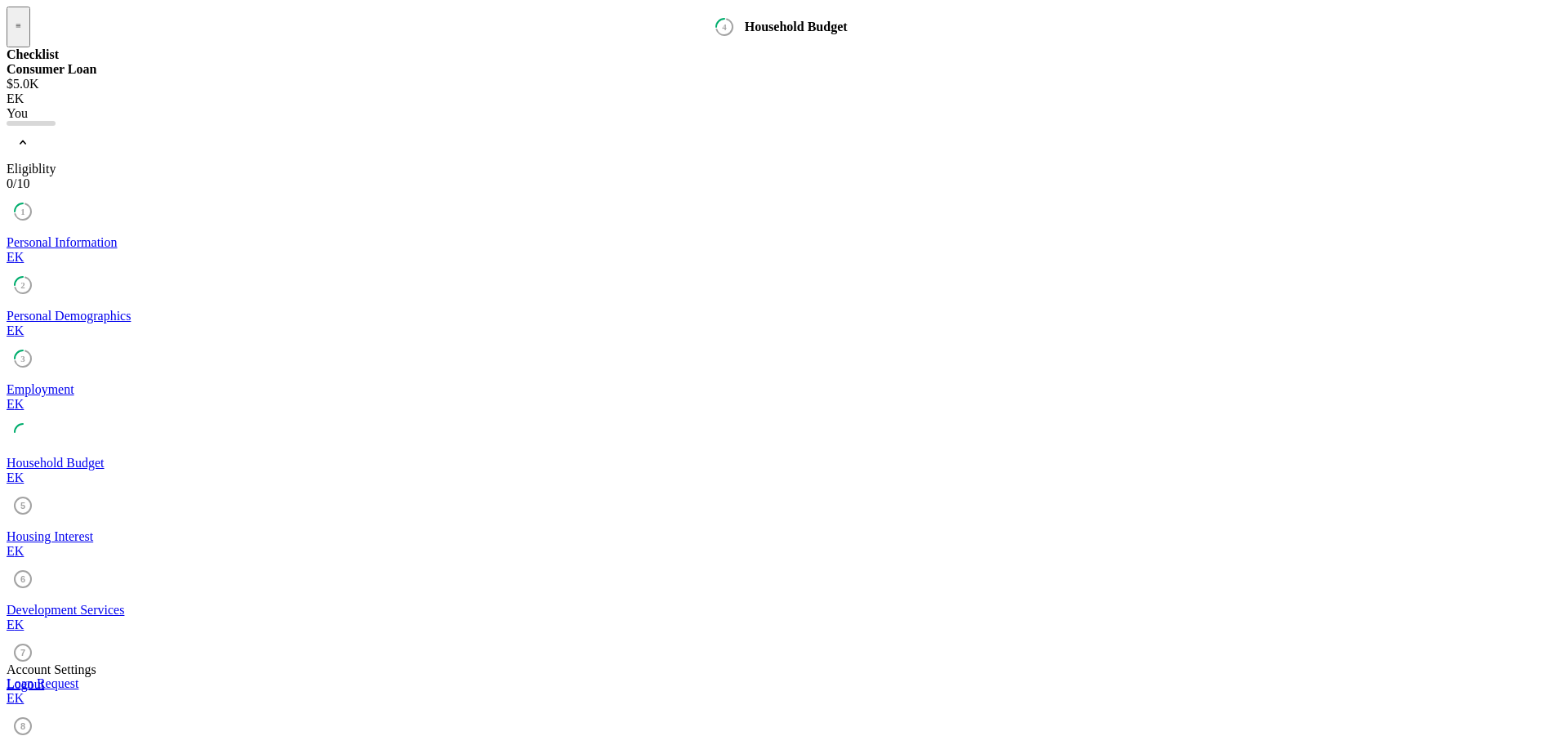
click at [160, 529] on div "Housing Interest" at bounding box center [784, 536] width 1555 height 15
type textarea "camper"
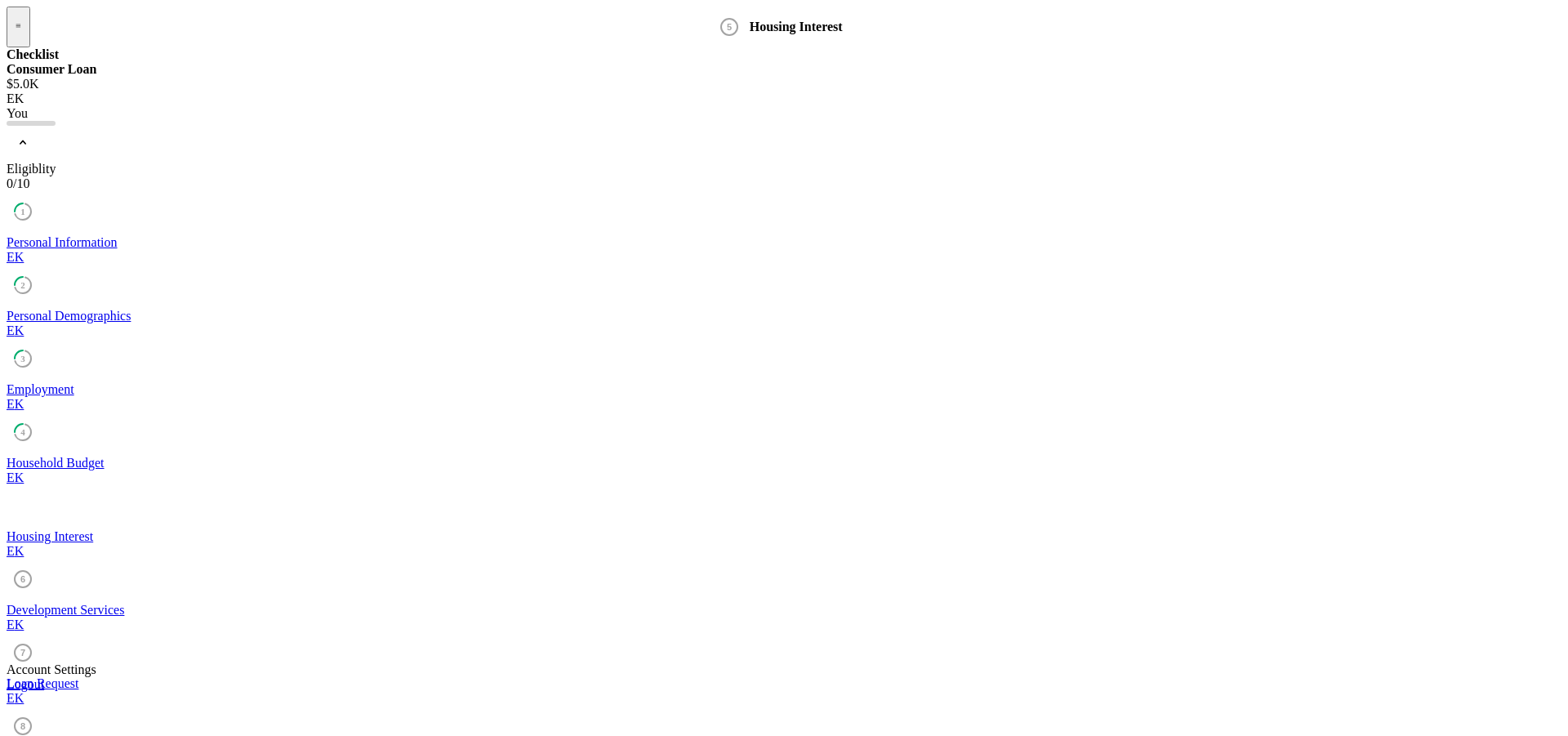
scroll to position [307, 0]
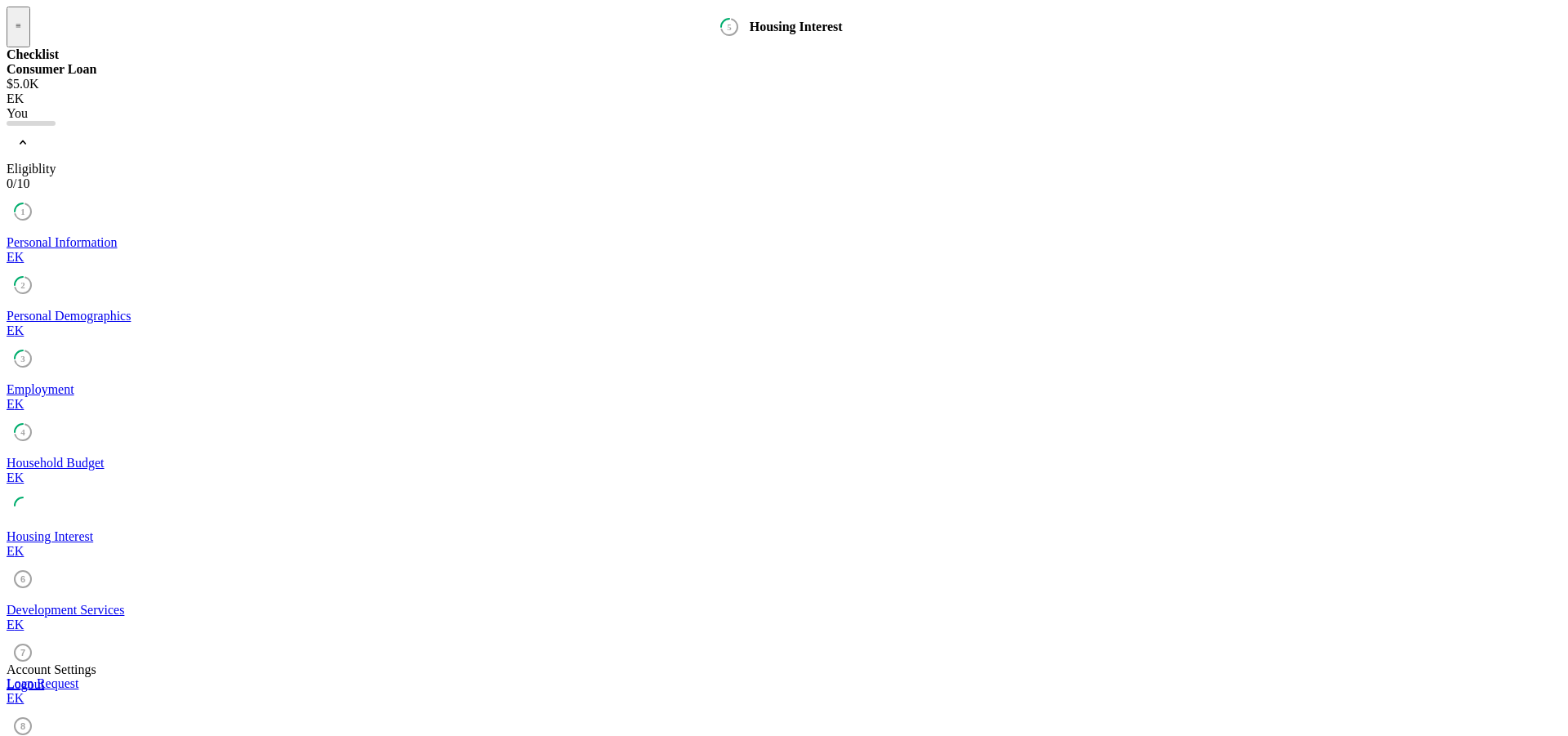
click at [172, 603] on div "Development Services" at bounding box center [784, 610] width 1555 height 15
checkbox input "true"
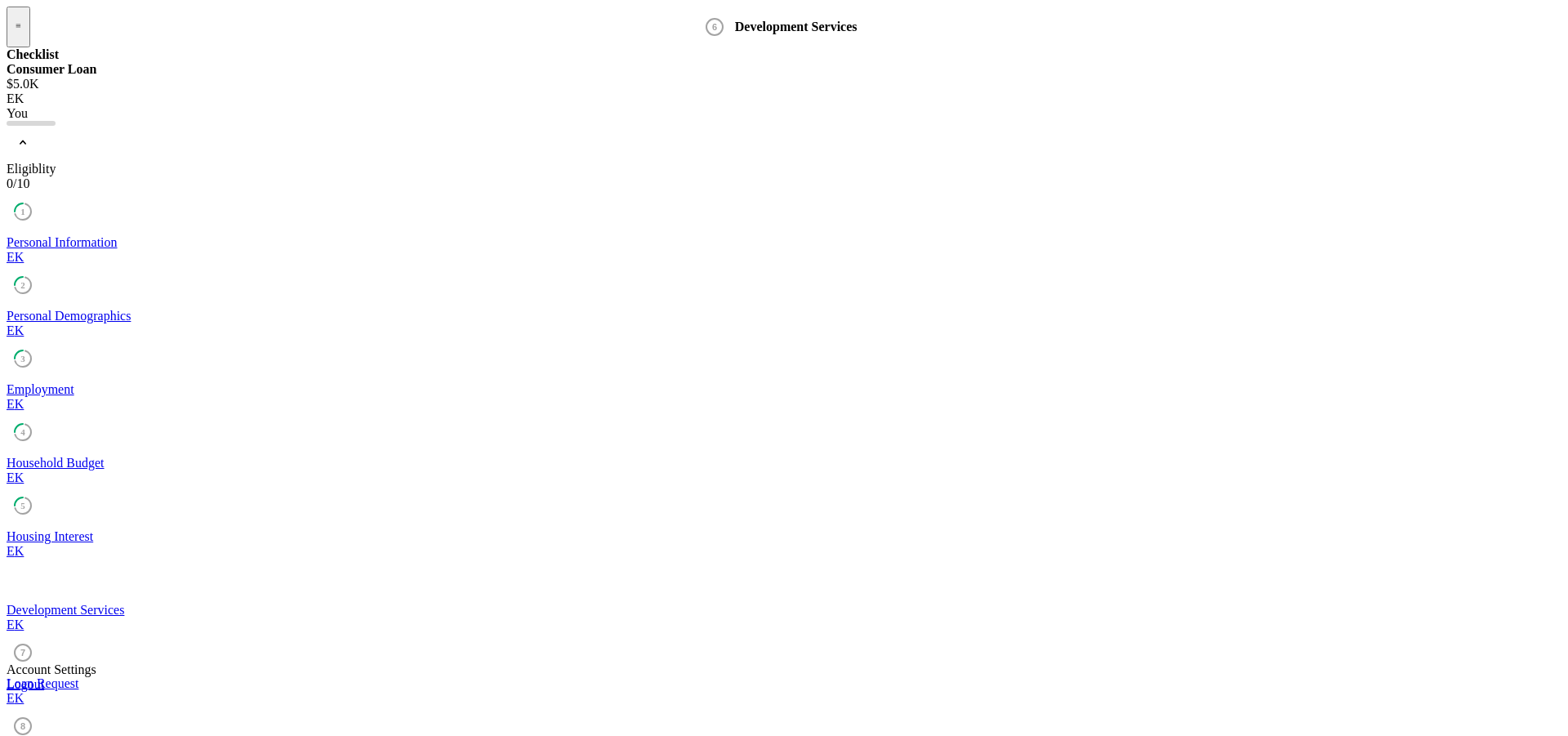
checkbox input "true"
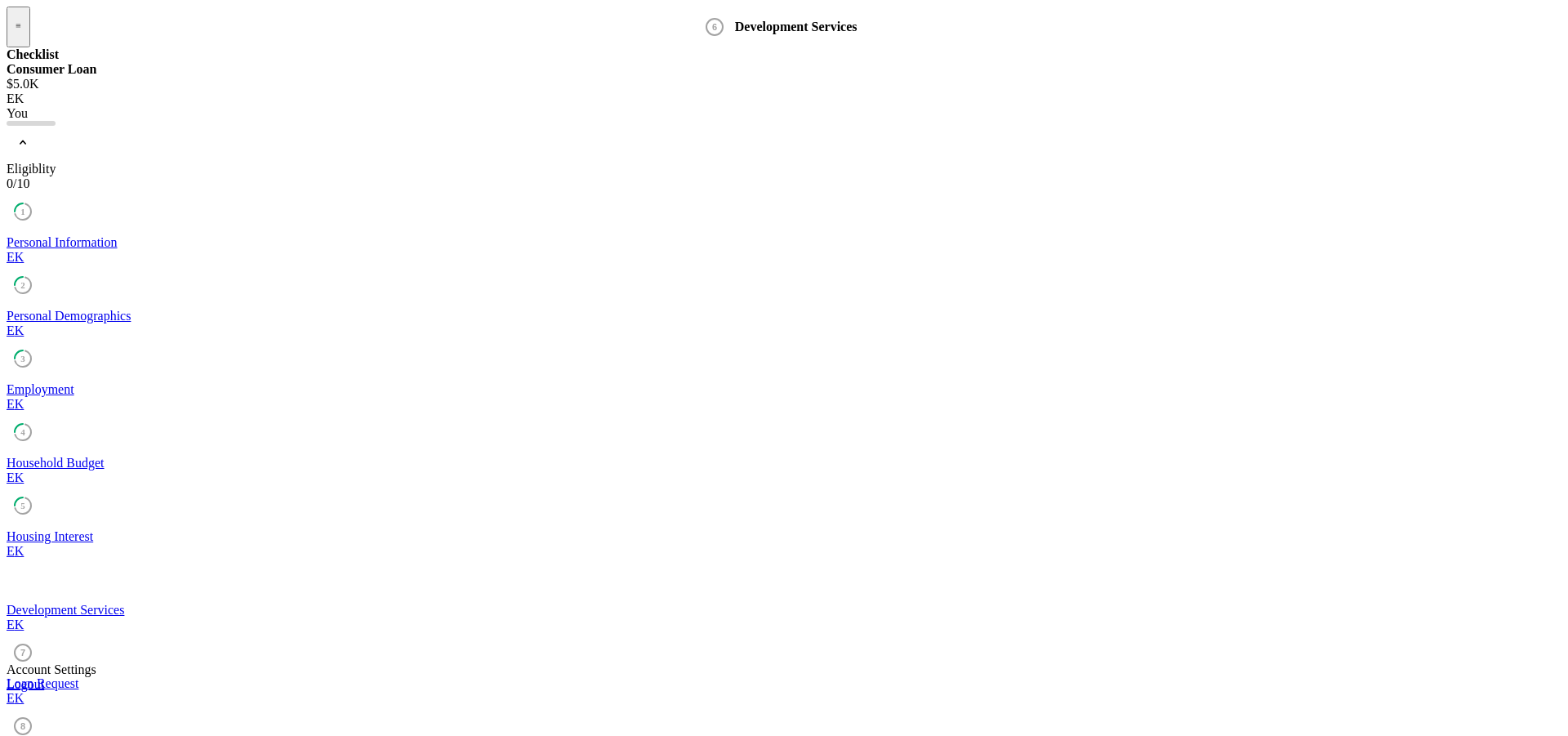
checkbox input "true"
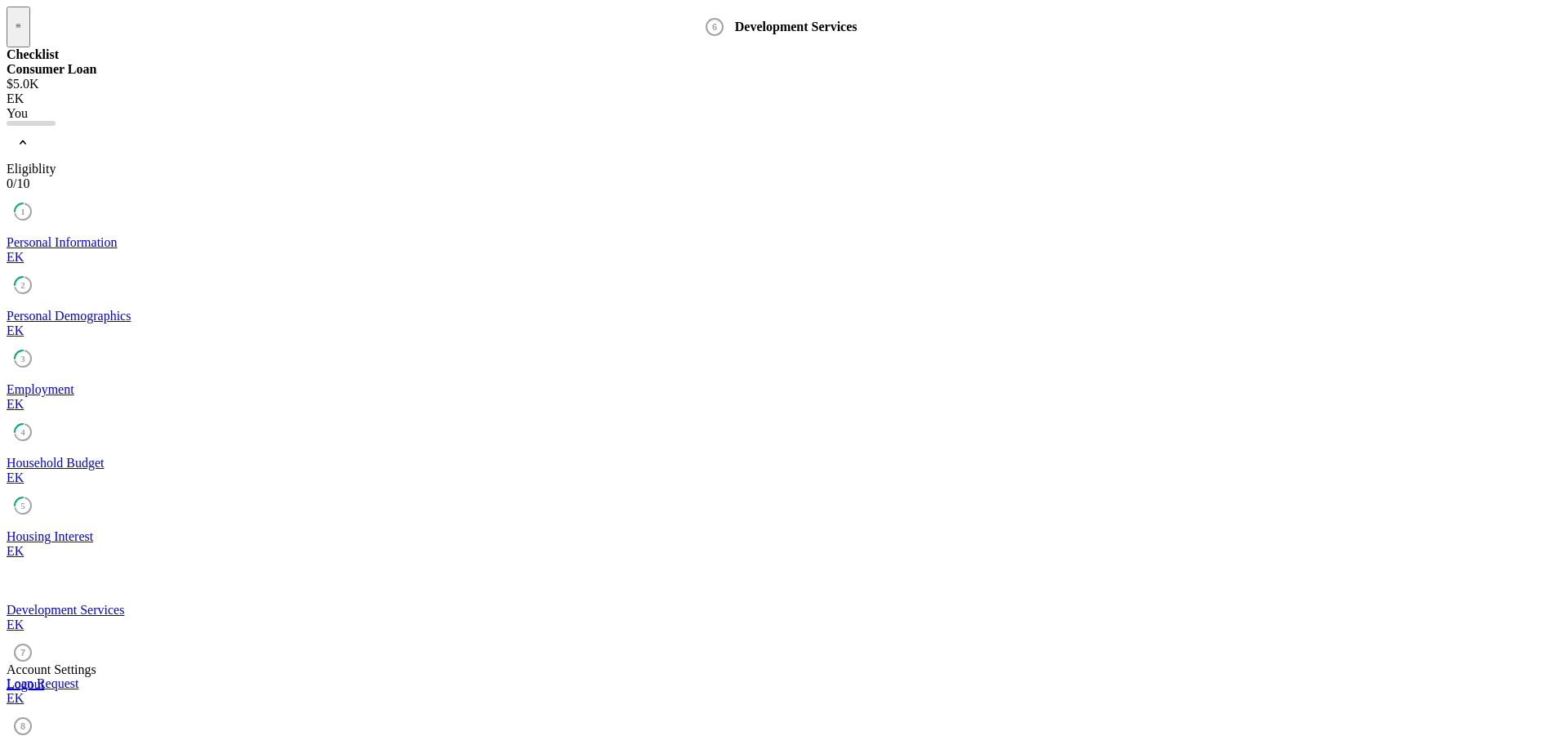
checkbox input "true"
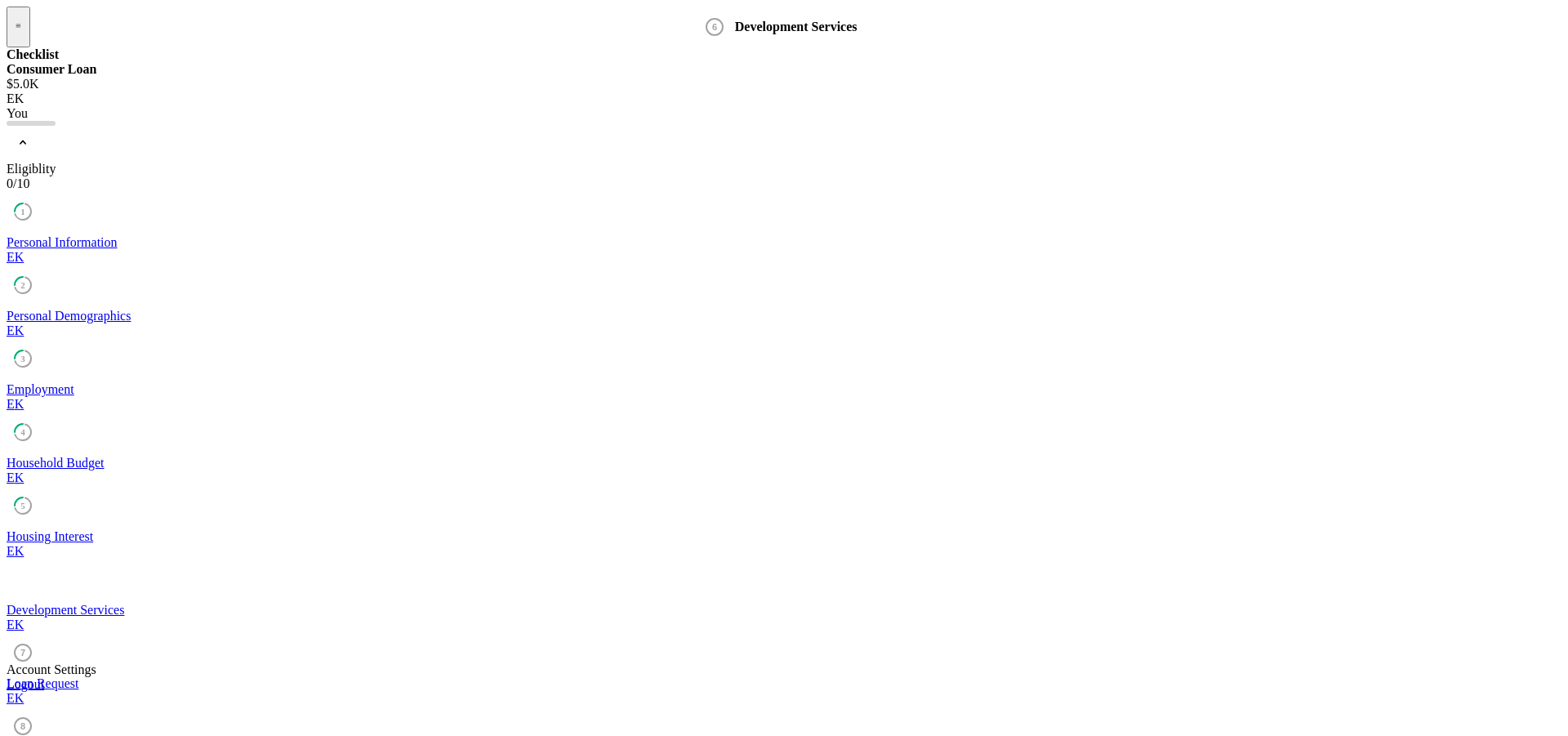
checkbox input "true"
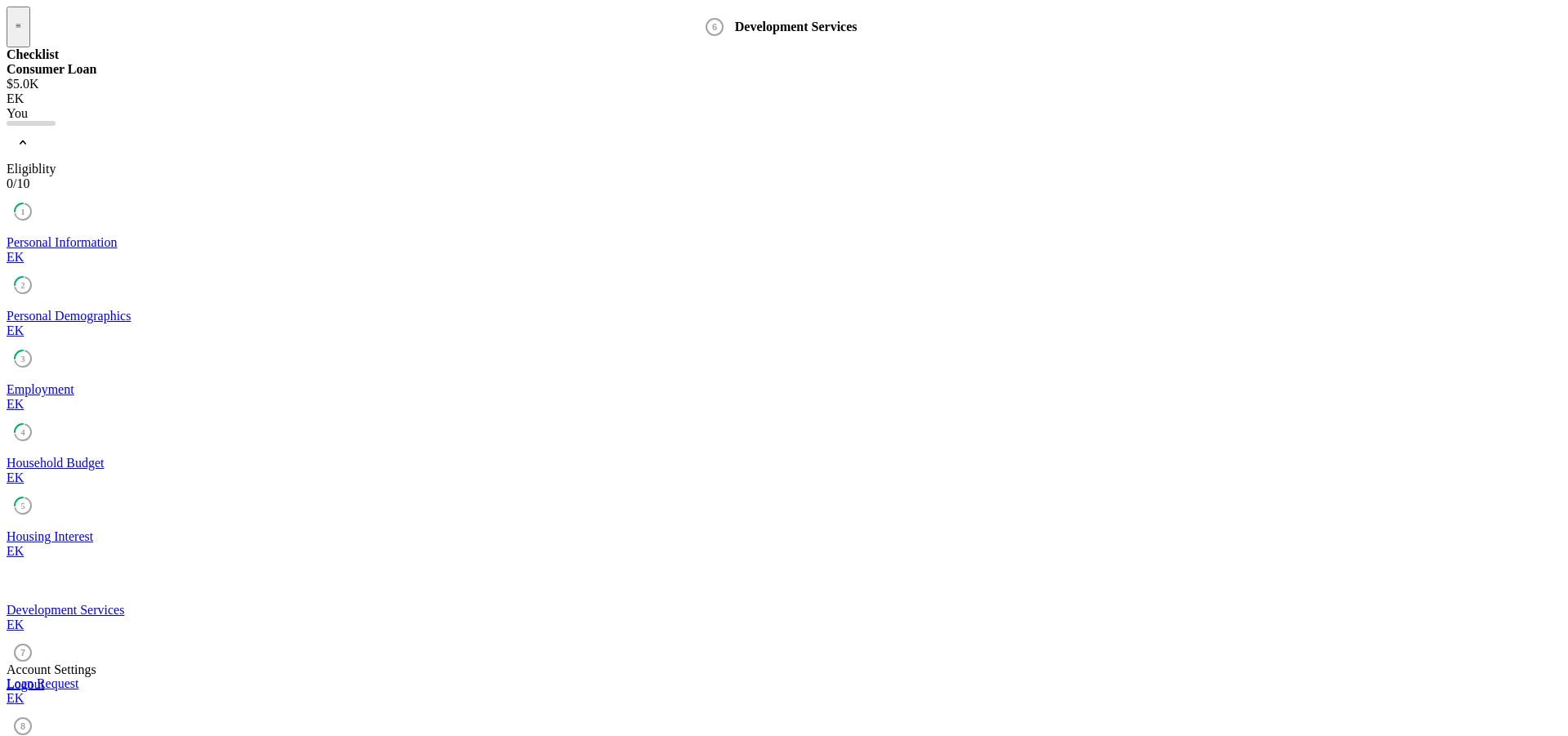
checkbox input "true"
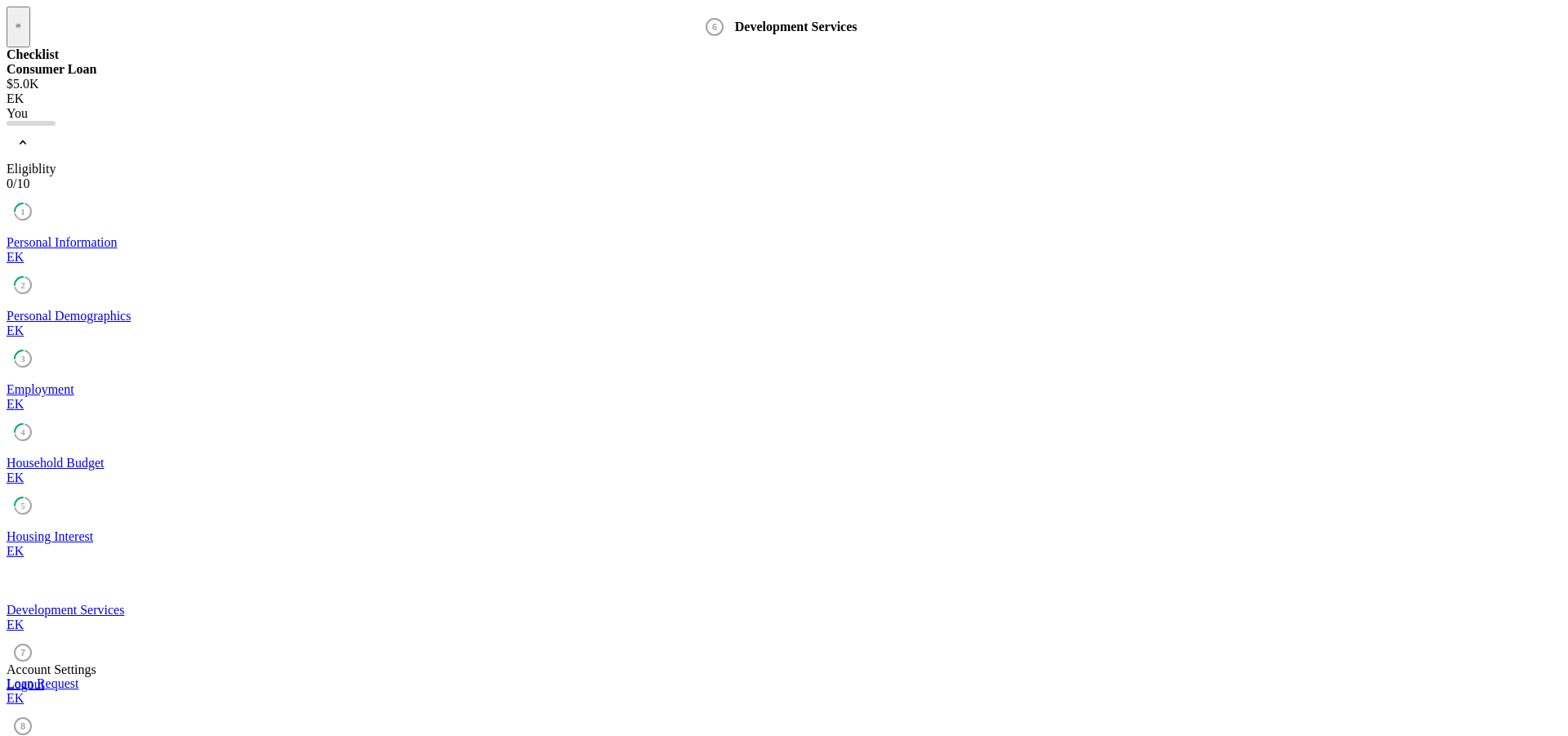
checkbox input "true"
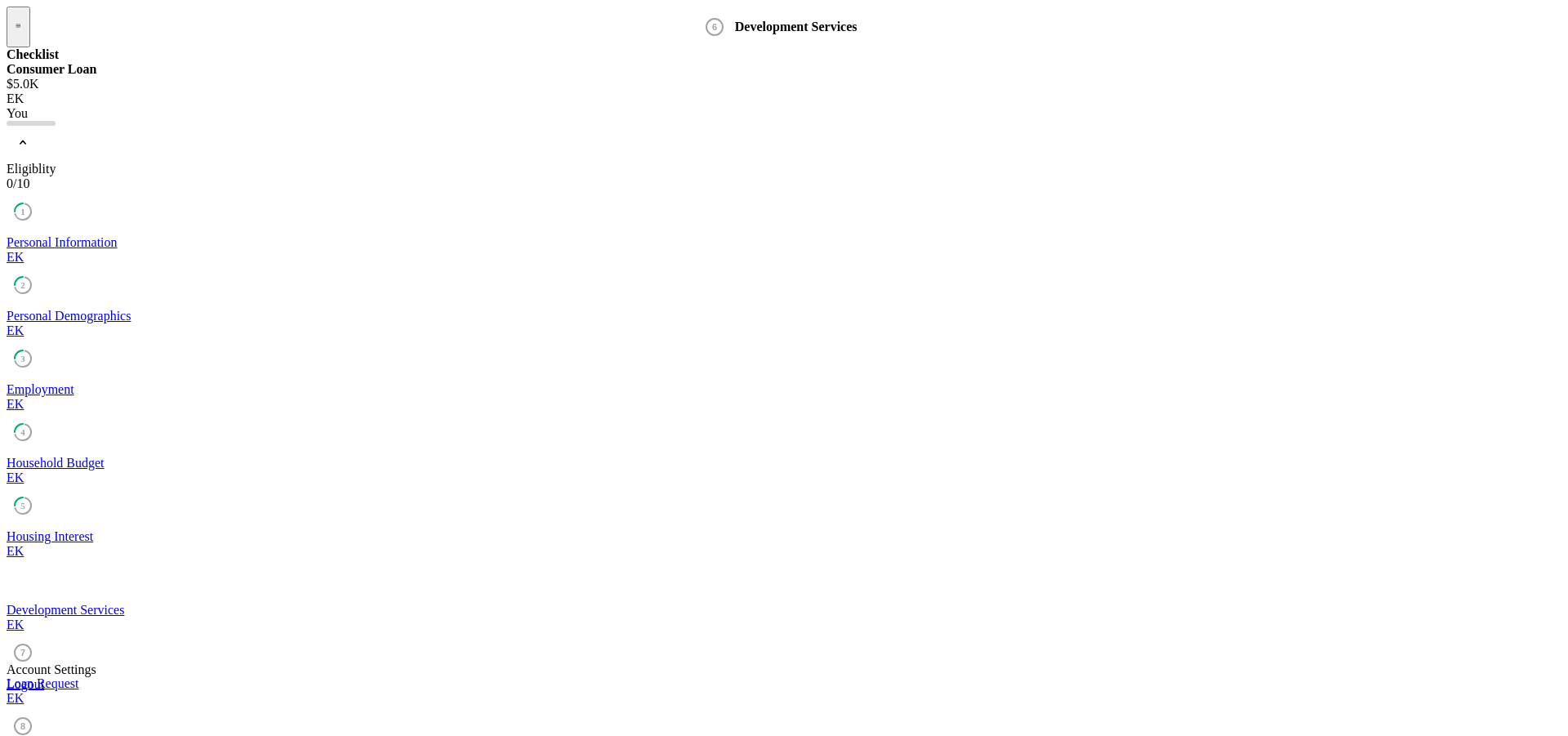
checkbox input "true"
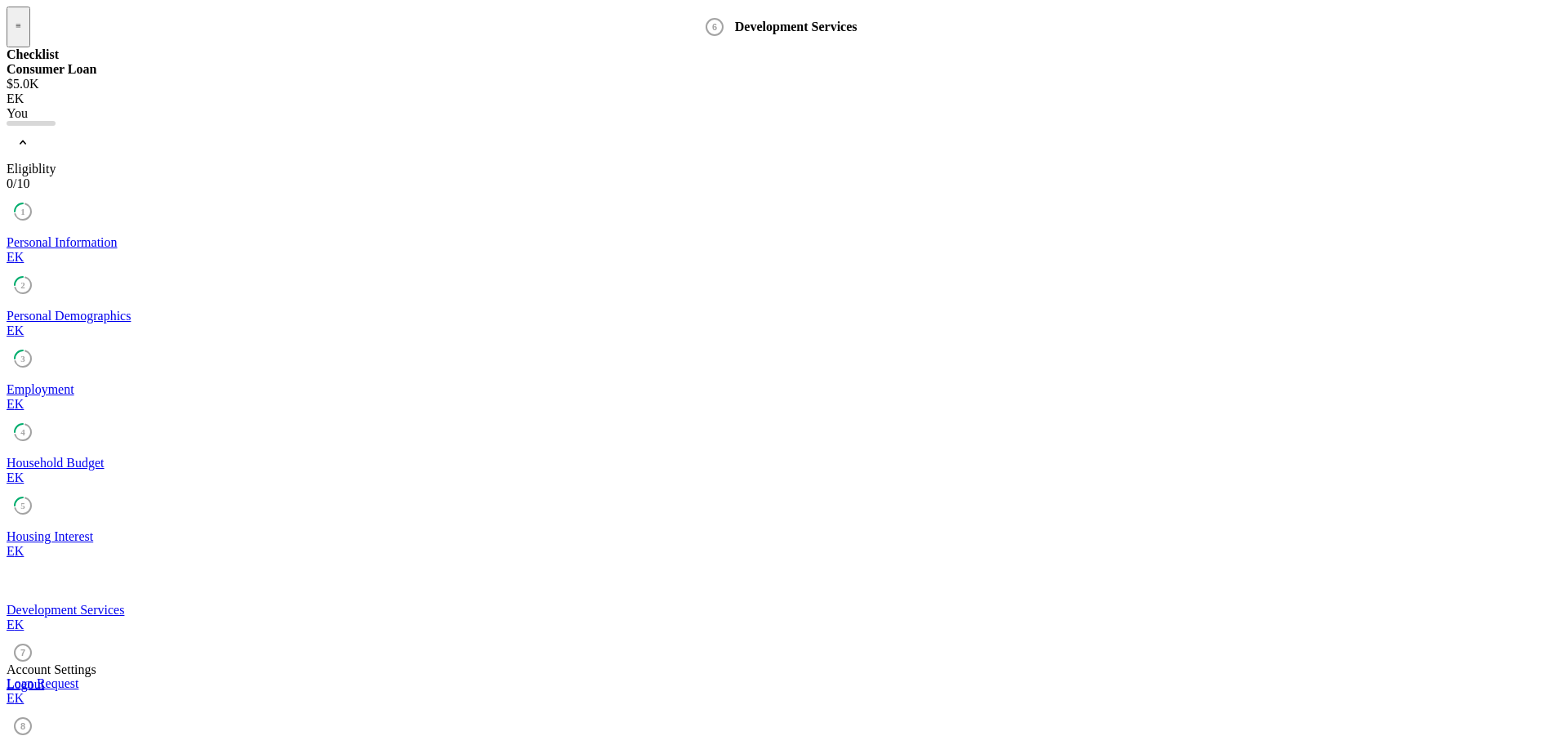
checkbox input "true"
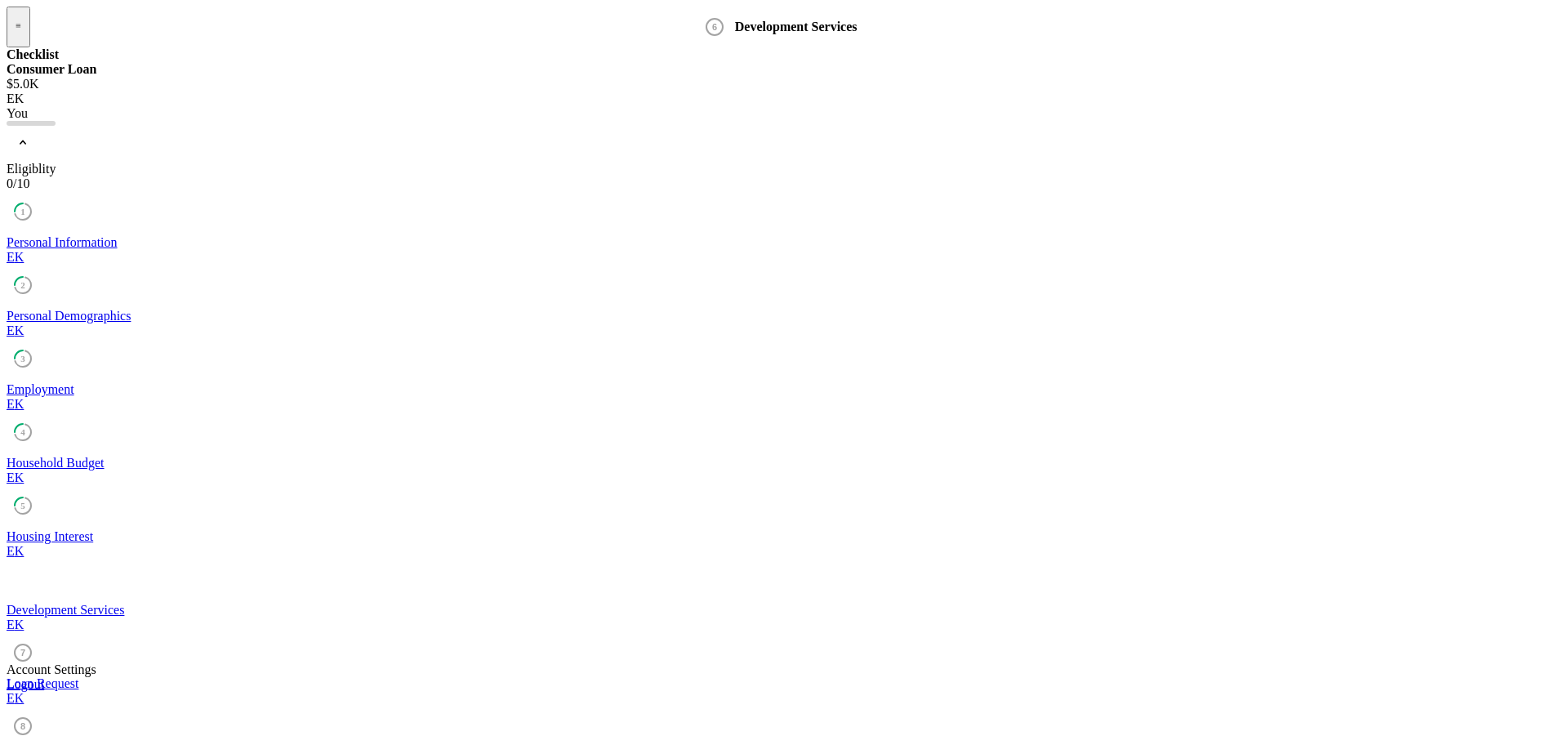
checkbox input "true"
type input "family, travel, security"
type input "high expenses, [MEDICAL_DATA], high housing cost"
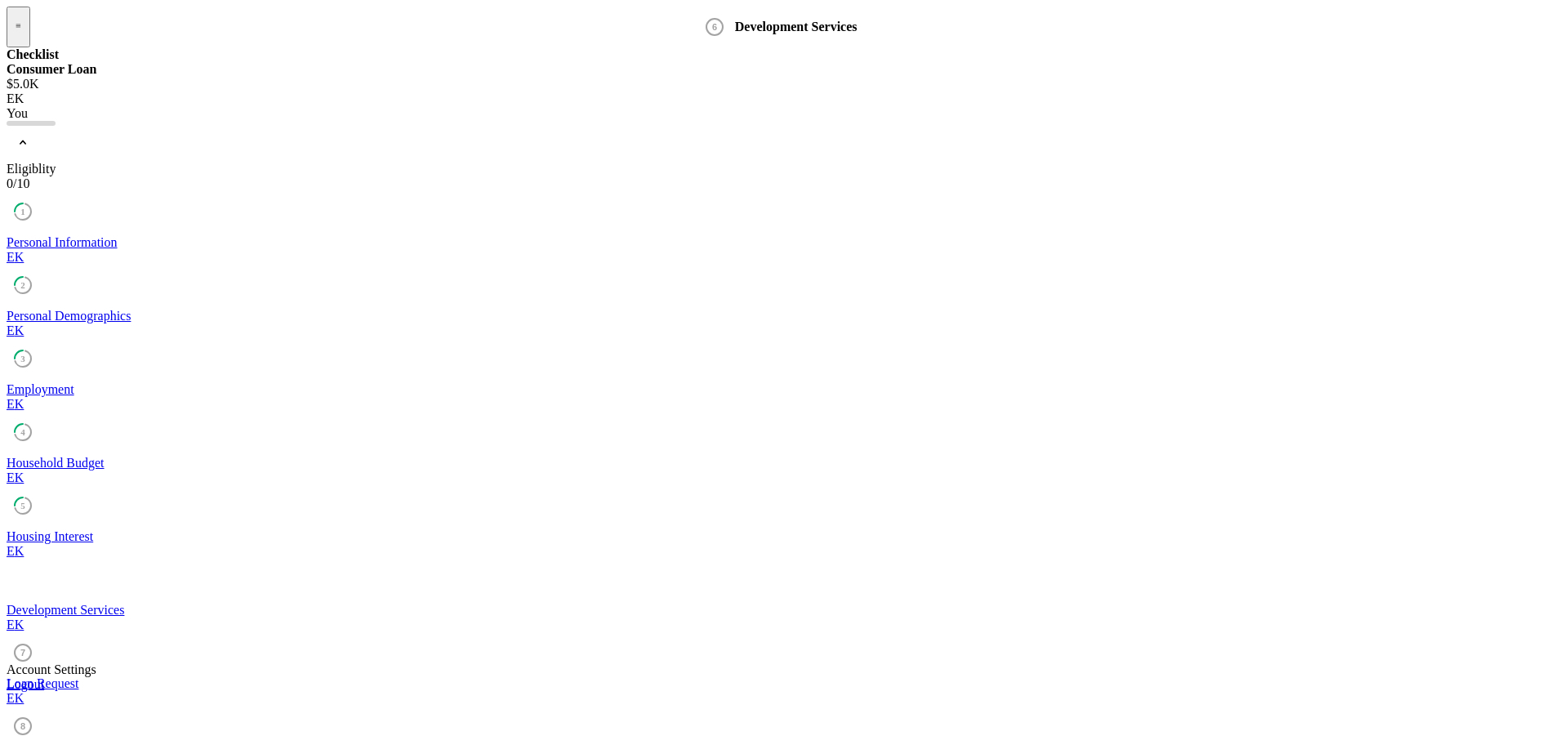
click at [139, 677] on div "Loan Request" at bounding box center [784, 683] width 1555 height 15
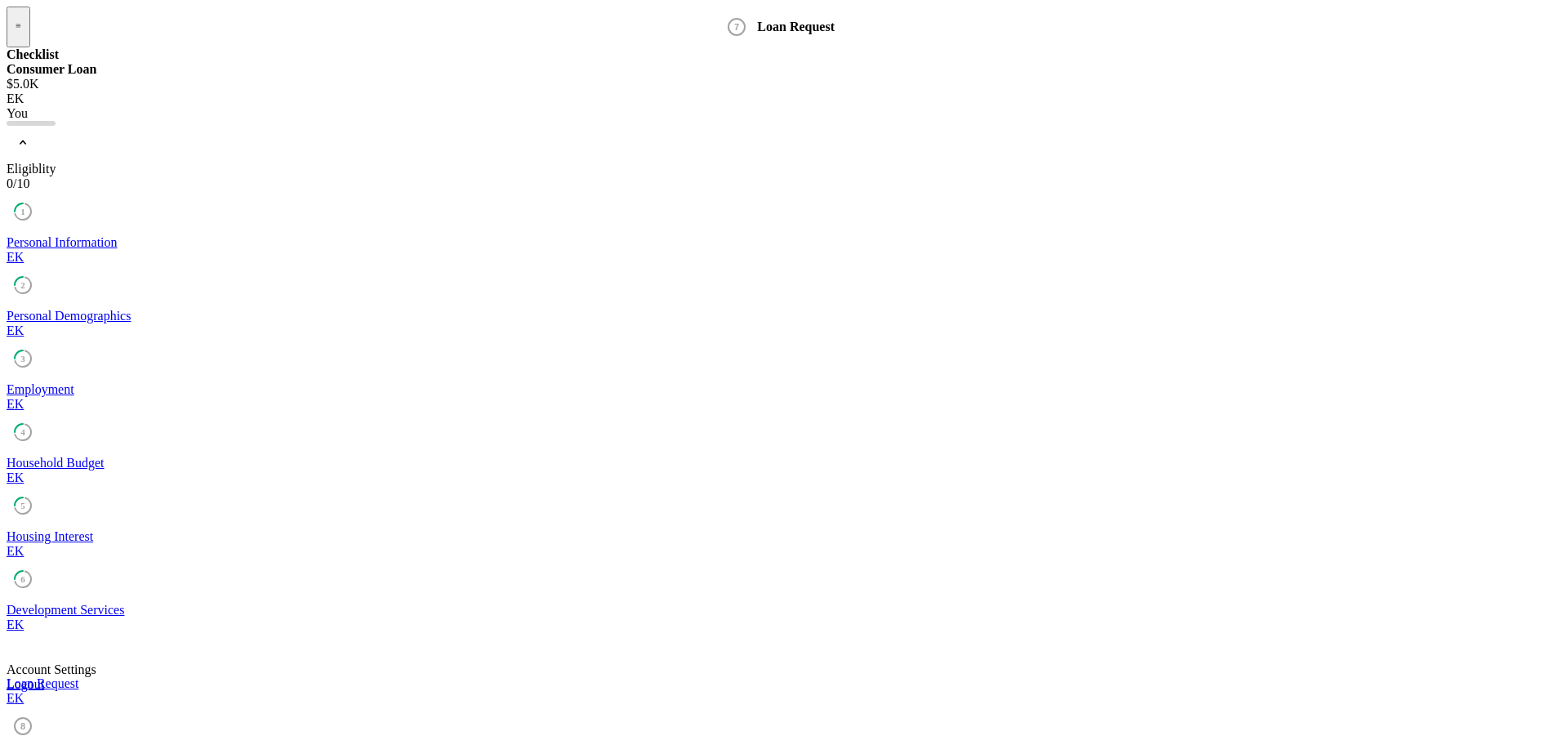
checkbox input "true"
type input "5000"
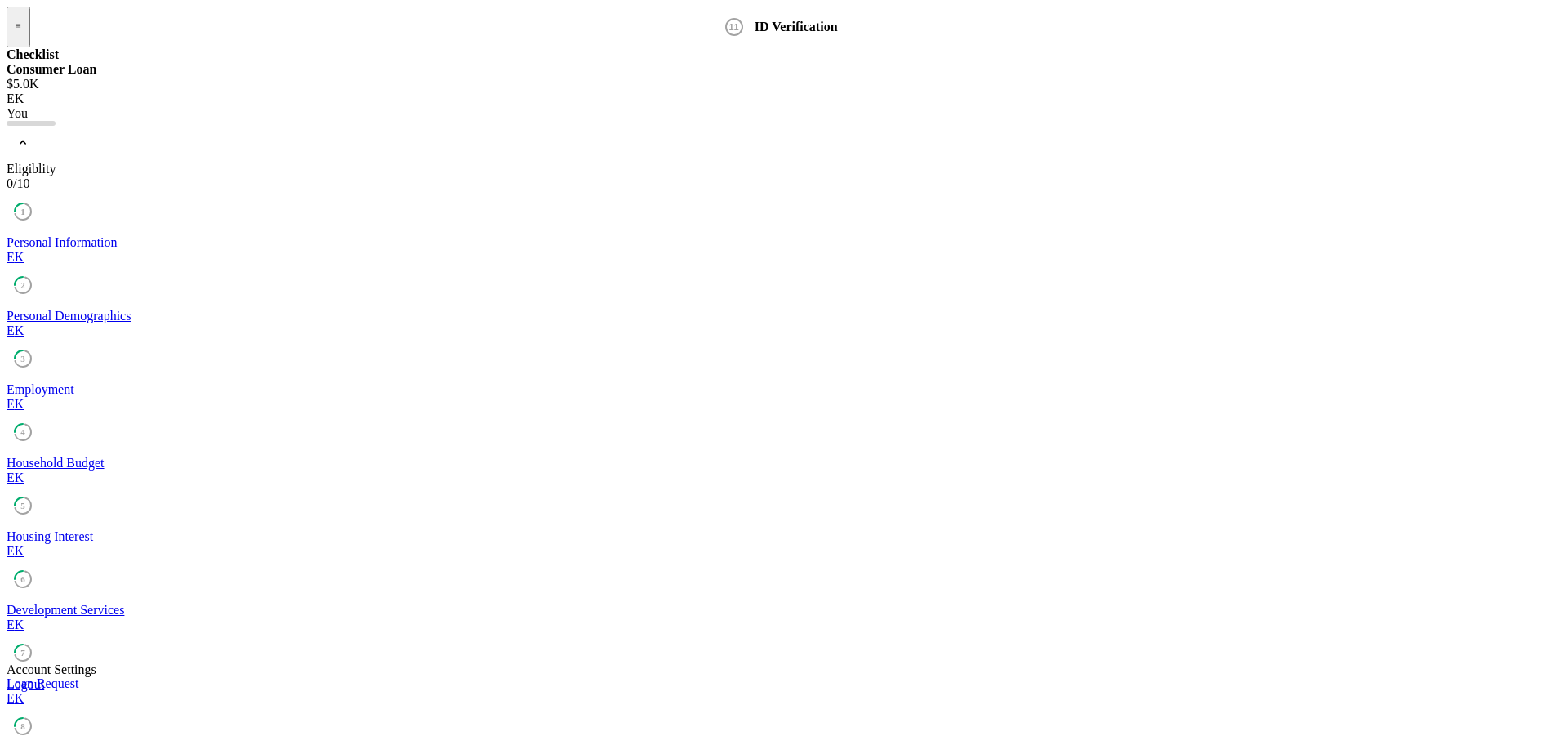
type input "09062031"
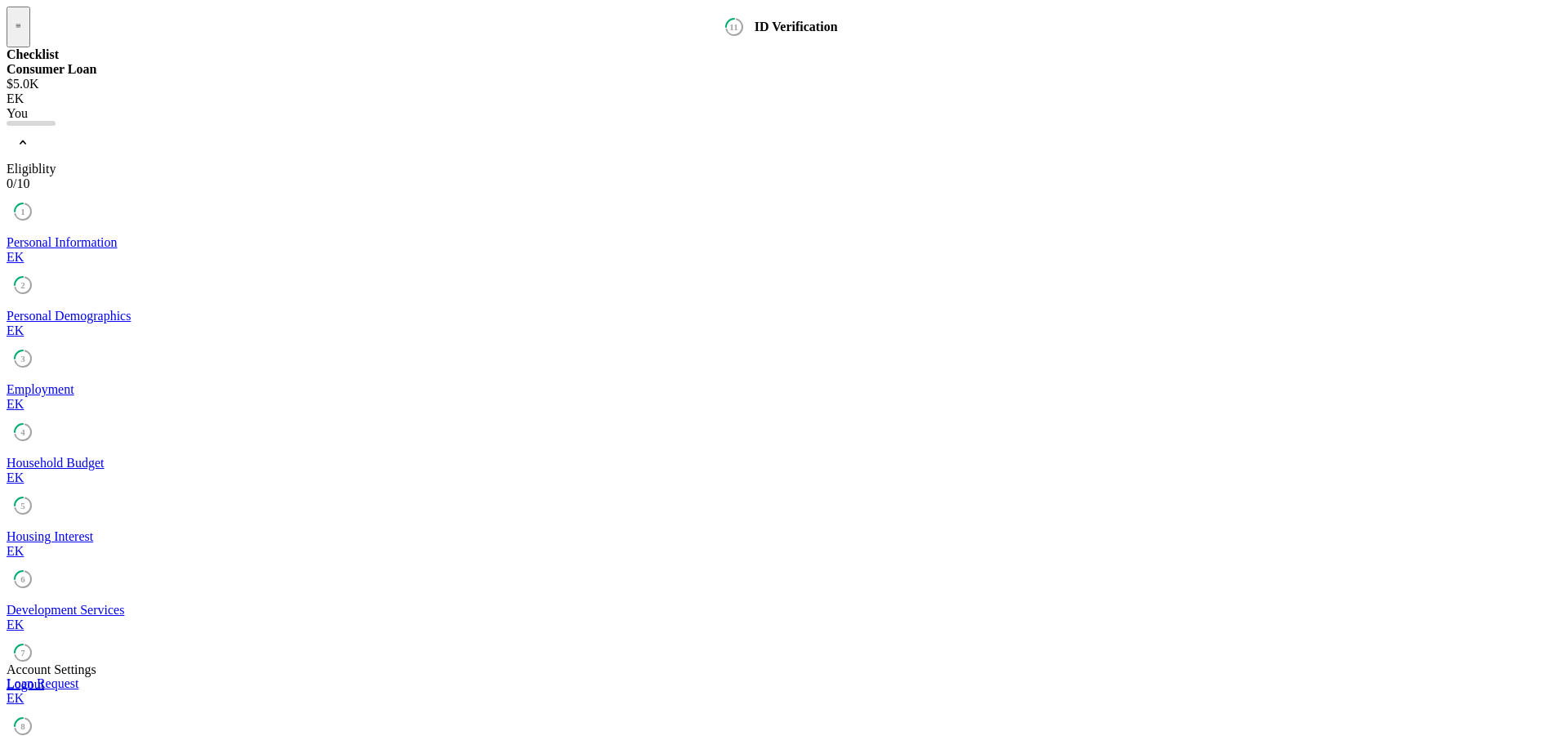
click at [153, 235] on div "Personal Information" at bounding box center [784, 242] width 1555 height 15
click at [194, 309] on div "Personal Demographics" at bounding box center [784, 315] width 1555 height 15
click at [149, 368] on link "3 Employment E K" at bounding box center [784, 390] width 1555 height 44
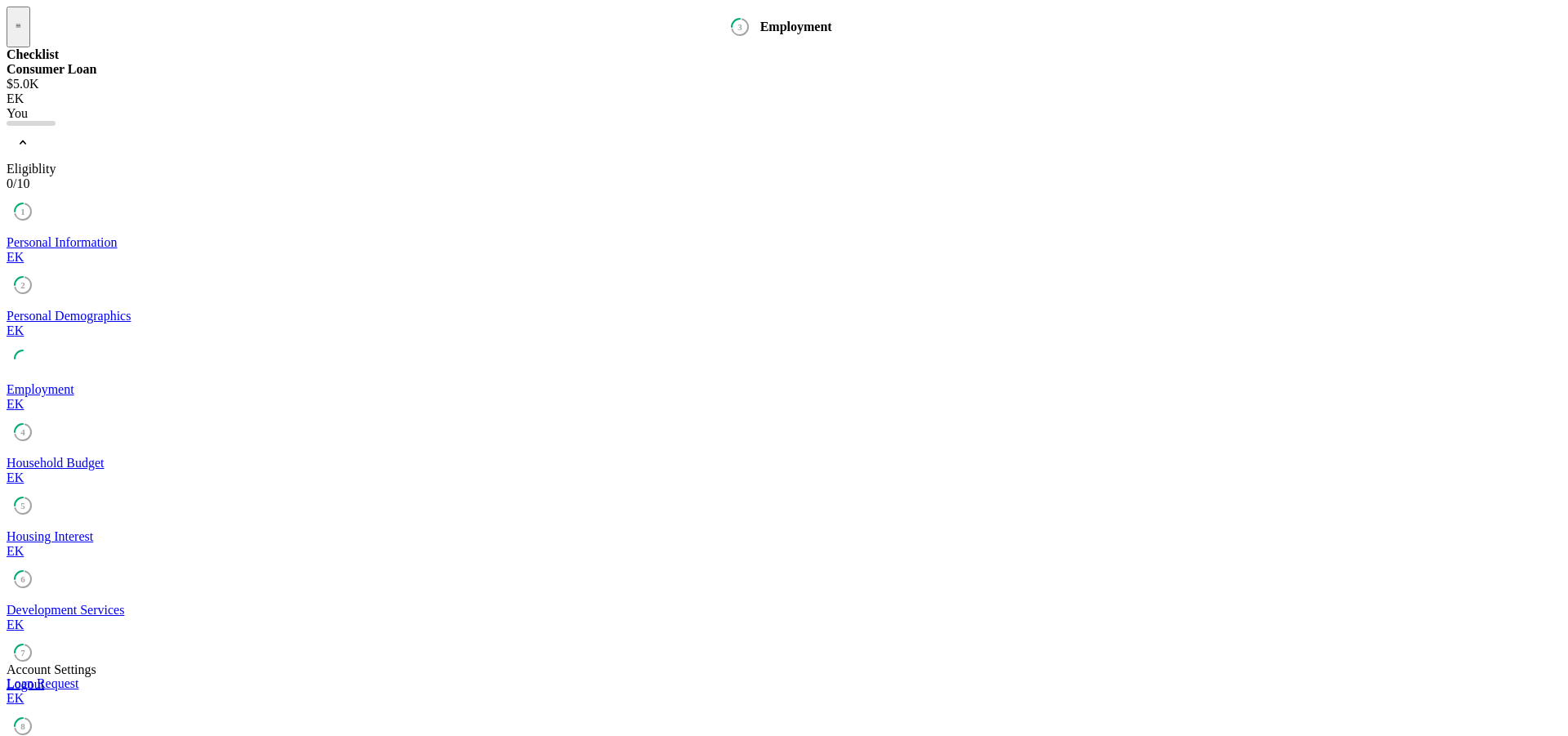
click at [134, 456] on div "Household Budget" at bounding box center [784, 463] width 1555 height 15
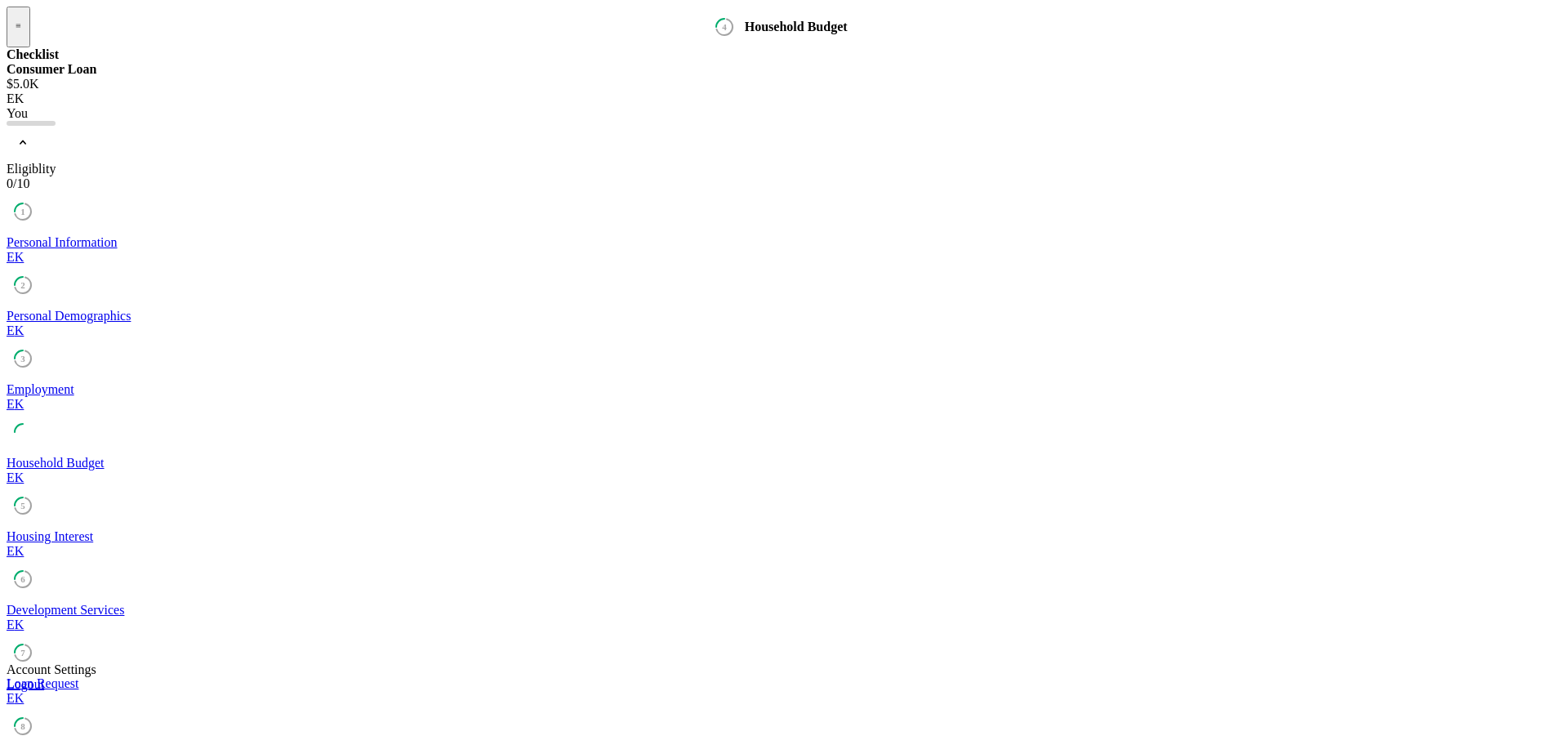
type input "$200"
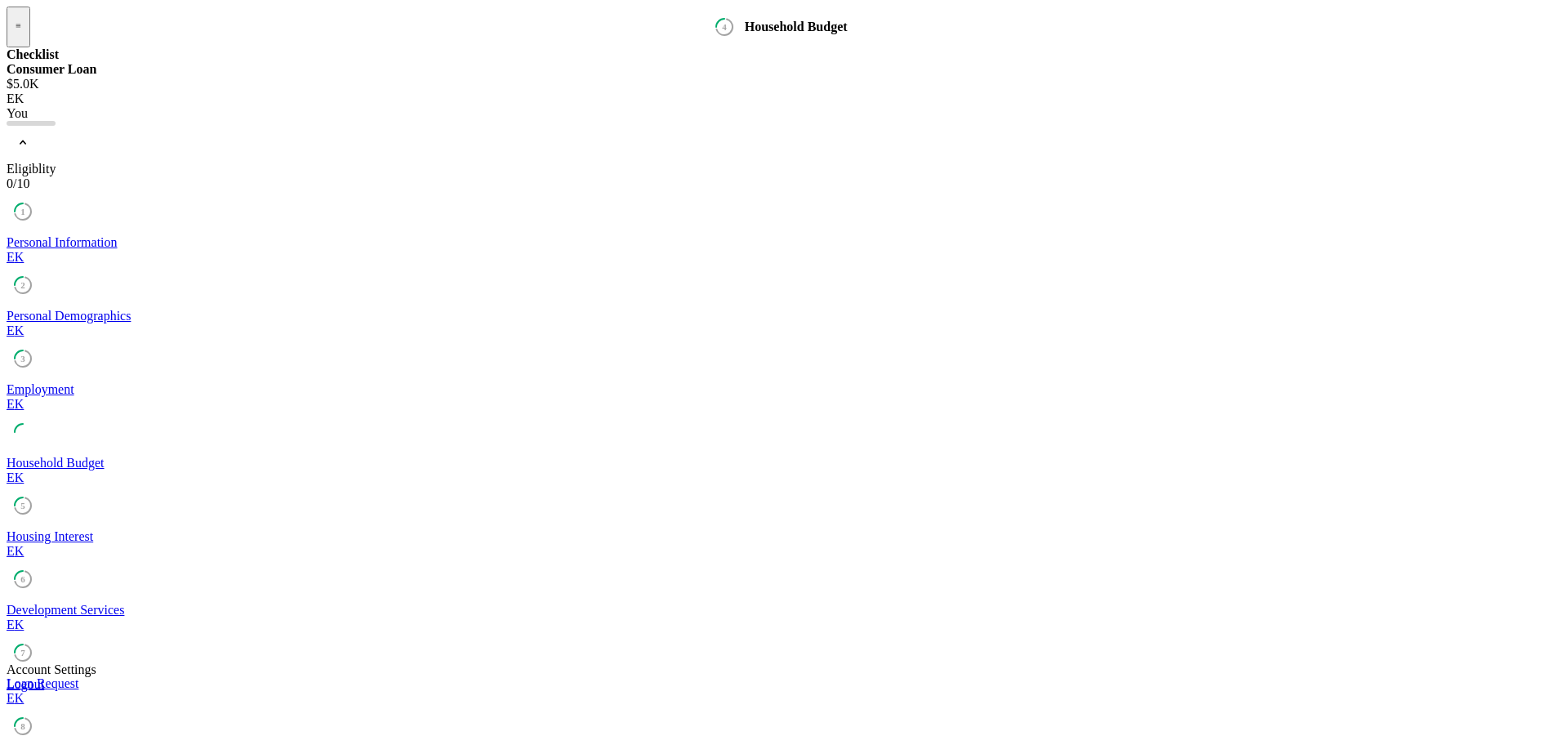
type input "$500"
type input "$645.37"
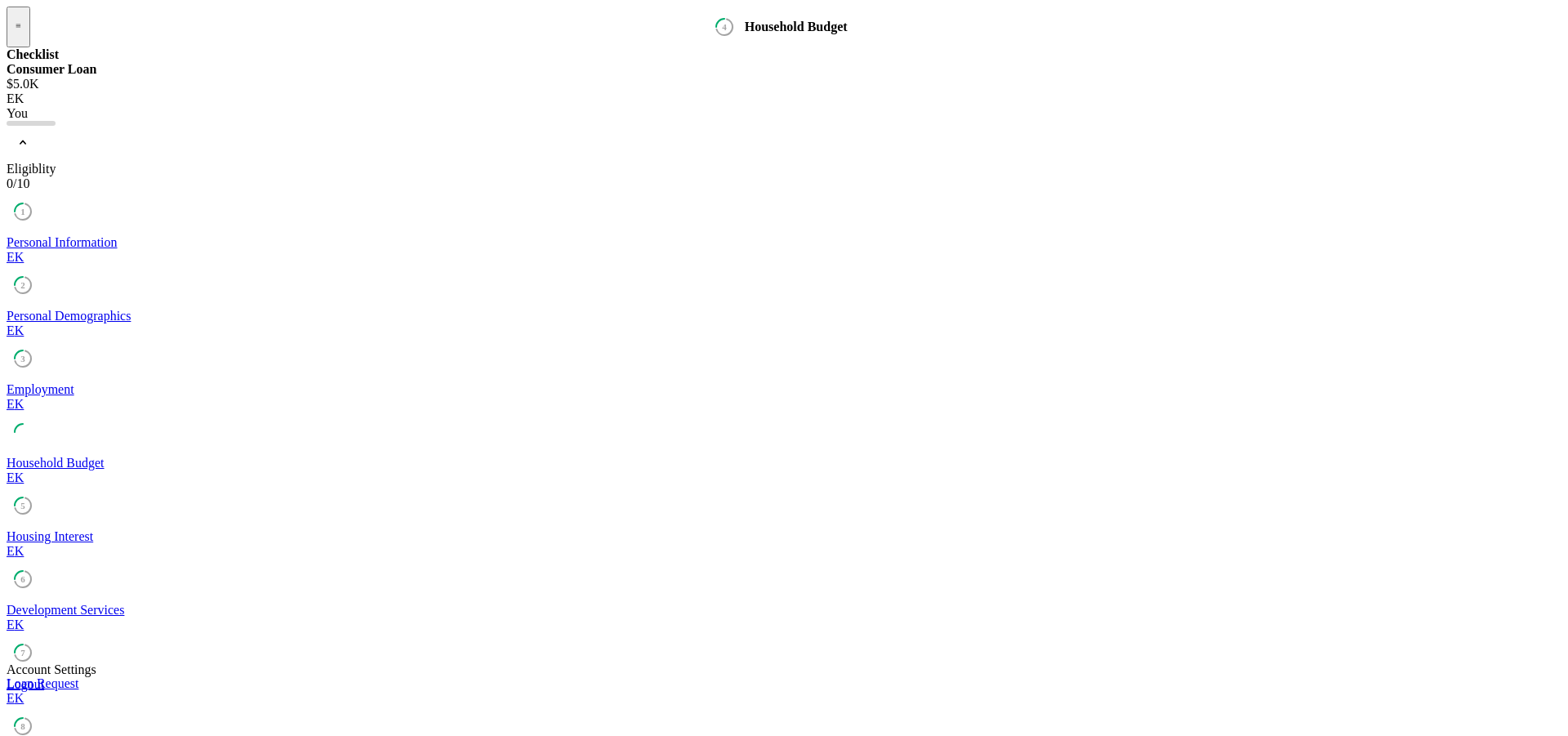
click at [128, 515] on link "5 Housing Interest E K" at bounding box center [784, 536] width 1555 height 44
click at [142, 603] on div "Development Services" at bounding box center [784, 610] width 1555 height 15
